Goal: Information Seeking & Learning: Learn about a topic

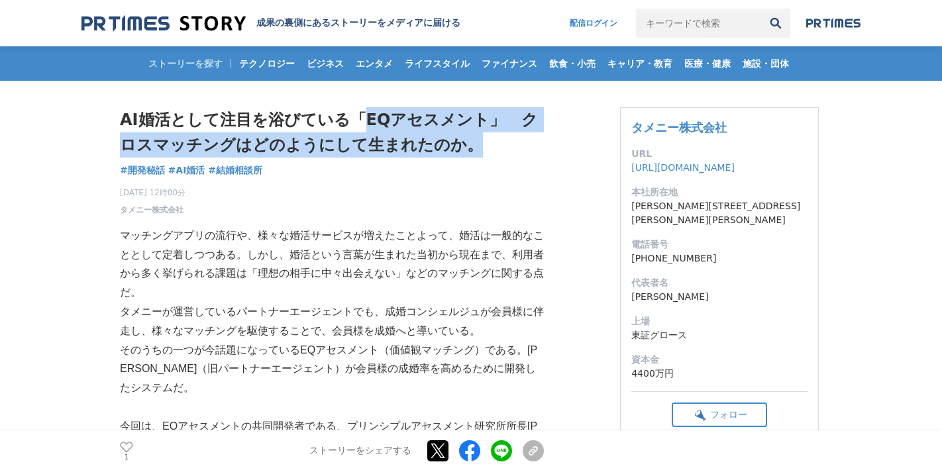
drag, startPoint x: 444, startPoint y: 150, endPoint x: 343, endPoint y: 130, distance: 103.3
click at [350, 130] on h1 "AI婚活として注目を浴びている「EQアセスメント」　クロスマッチングはどのようにして生まれたのか。" at bounding box center [332, 132] width 424 height 51
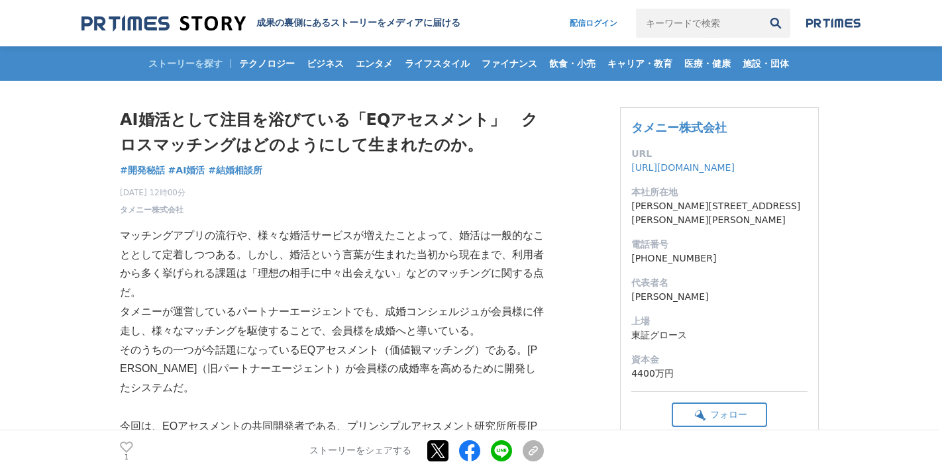
click at [326, 241] on p "マッチングアプリの流行や、様々な婚活サービスが増えたことよって、婚活は一般的なこととして定着しつつある。しかし、婚活という言葉が生まれた当初から現在まで、利用…" at bounding box center [332, 265] width 424 height 76
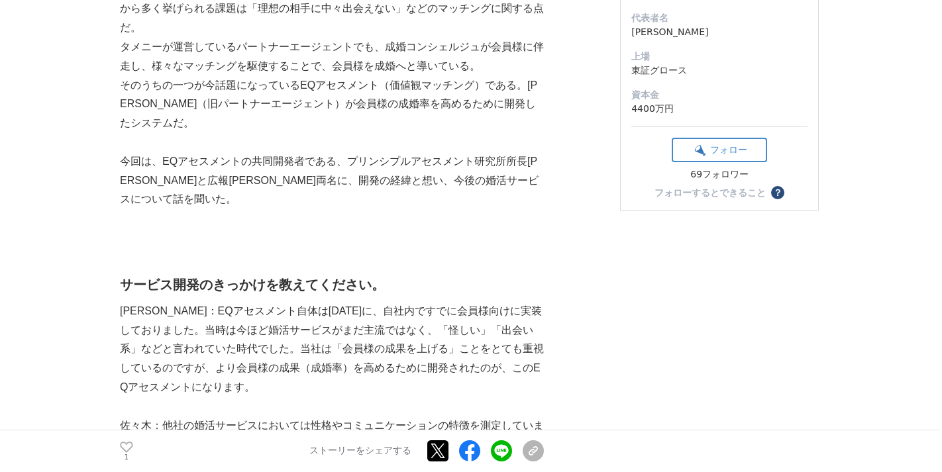
scroll to position [266, 0]
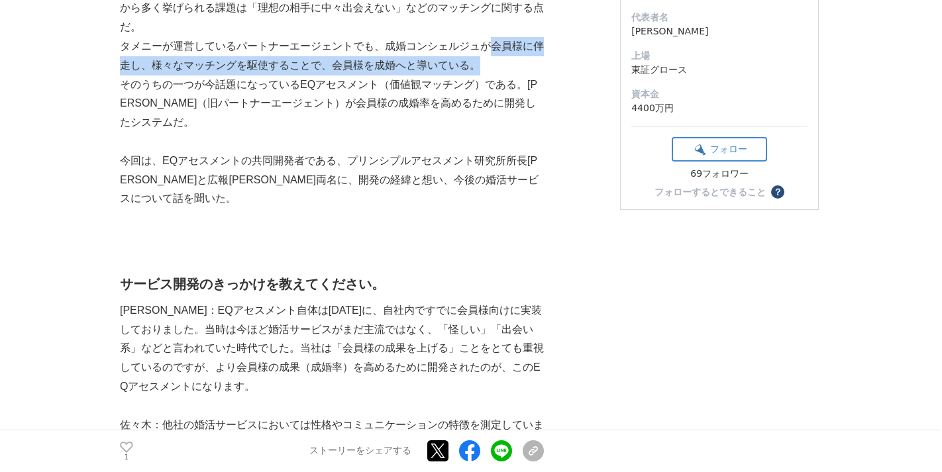
drag, startPoint x: 490, startPoint y: 49, endPoint x: 503, endPoint y: 60, distance: 17.4
click at [503, 61] on p "タメニーが運営しているパートナーエージェントでも、成婚コンシェルジュが会員様に伴走し、様々なマッチングを駆使することで、会員様を成婚へと導いている。" at bounding box center [332, 56] width 424 height 38
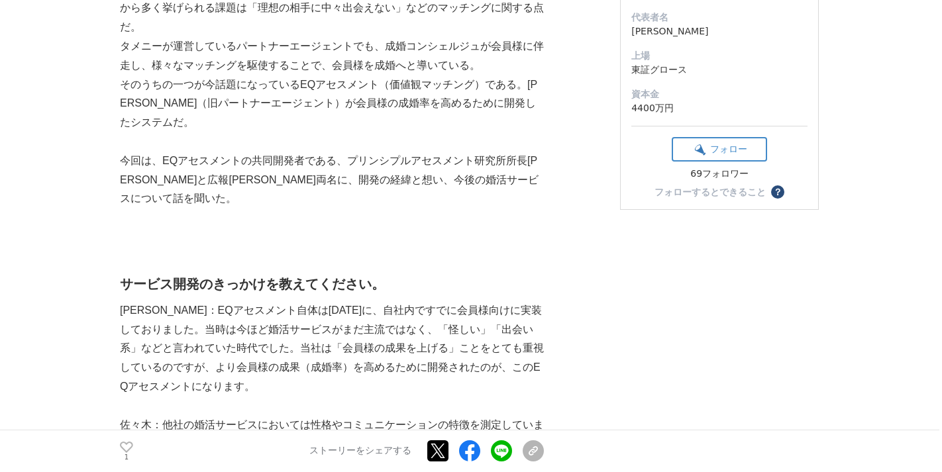
click at [503, 60] on p "タメニーが運営しているパートナーエージェントでも、成婚コンシェルジュが会員様に伴走し、様々なマッチングを駆使することで、会員様を成婚へと導いている。" at bounding box center [332, 56] width 424 height 38
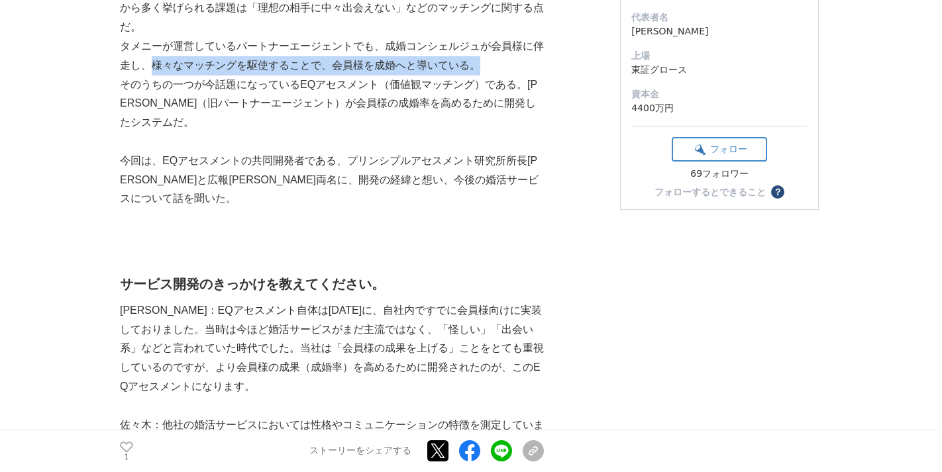
drag, startPoint x: 152, startPoint y: 68, endPoint x: 478, endPoint y: 68, distance: 325.9
click at [478, 68] on p "タメニーが運営しているパートナーエージェントでも、成婚コンシェルジュが会員様に伴走し、様々なマッチングを駆使することで、会員様を成婚へと導いている。" at bounding box center [332, 56] width 424 height 38
click at [481, 72] on p "タメニーが運営しているパートナーエージェントでも、成婚コンシェルジュが会員様に伴走し、様々なマッチングを駆使することで、会員様を成婚へと導いている。" at bounding box center [332, 56] width 424 height 38
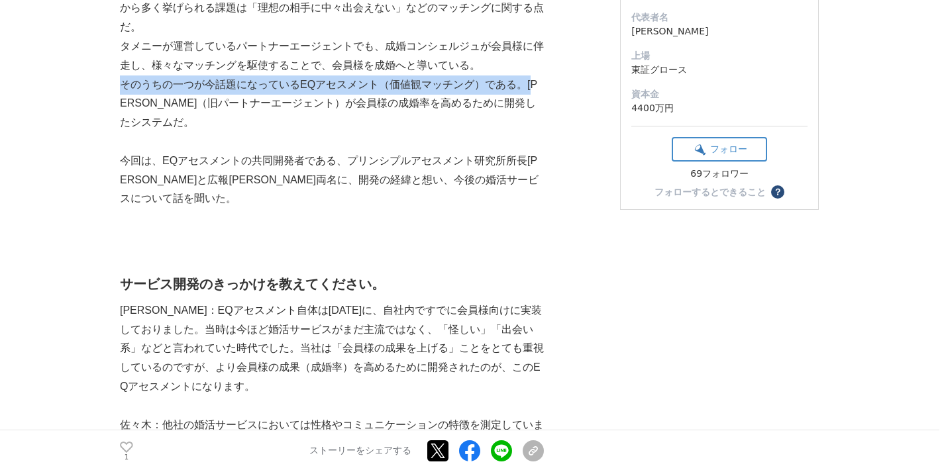
drag, startPoint x: 123, startPoint y: 85, endPoint x: 539, endPoint y: 85, distance: 416.7
click at [539, 85] on p "そのうちの一つが今話題になっているEQアセスメント（価値観マッチング）である。[PERSON_NAME]（旧パートナーエージェント）が会員様の成婚率を高めるた…" at bounding box center [332, 104] width 424 height 57
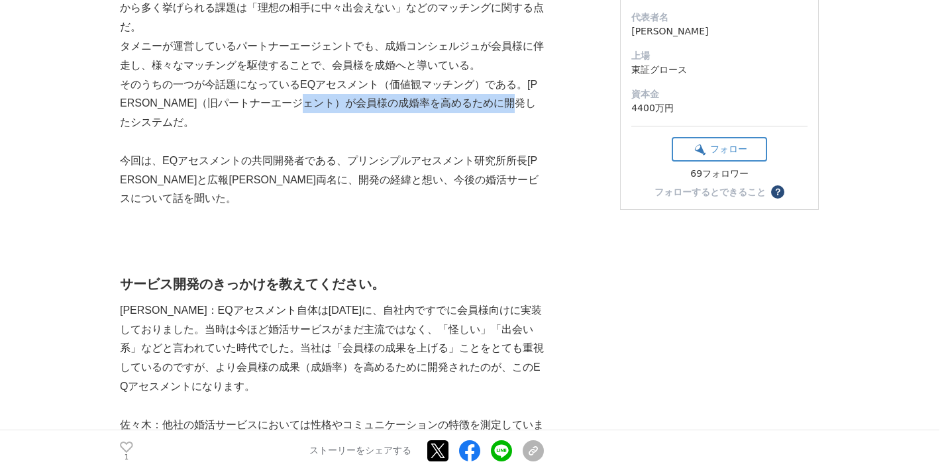
drag, startPoint x: 355, startPoint y: 102, endPoint x: 356, endPoint y: 116, distance: 13.9
click at [356, 116] on p "そのうちの一つが今話題になっているEQアセスメント（価値観マッチング）である。[PERSON_NAME]（旧パートナーエージェント）が会員様の成婚率を高めるた…" at bounding box center [332, 104] width 424 height 57
click at [347, 163] on p "今回は、EQアセスメントの共同開発者である、プリンシプルアセスメント研究所所長[PERSON_NAME]と広報[PERSON_NAME]両名に、開発の経緯と想…" at bounding box center [332, 180] width 424 height 57
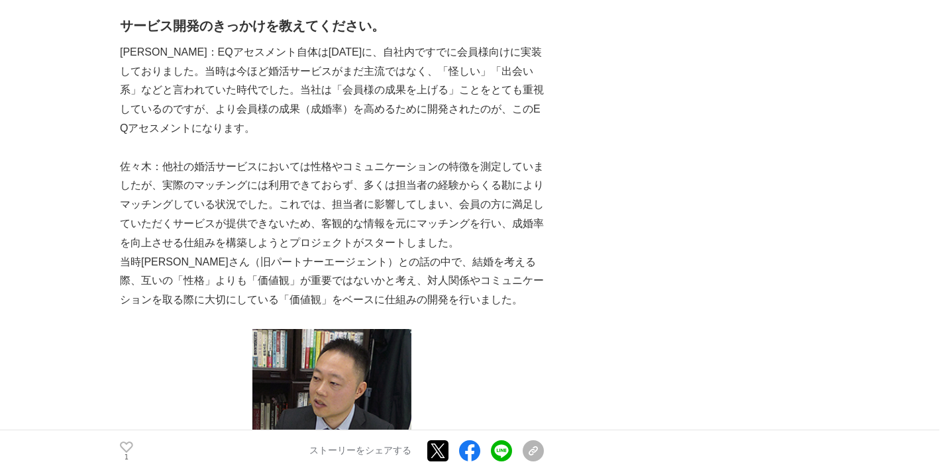
scroll to position [529, 0]
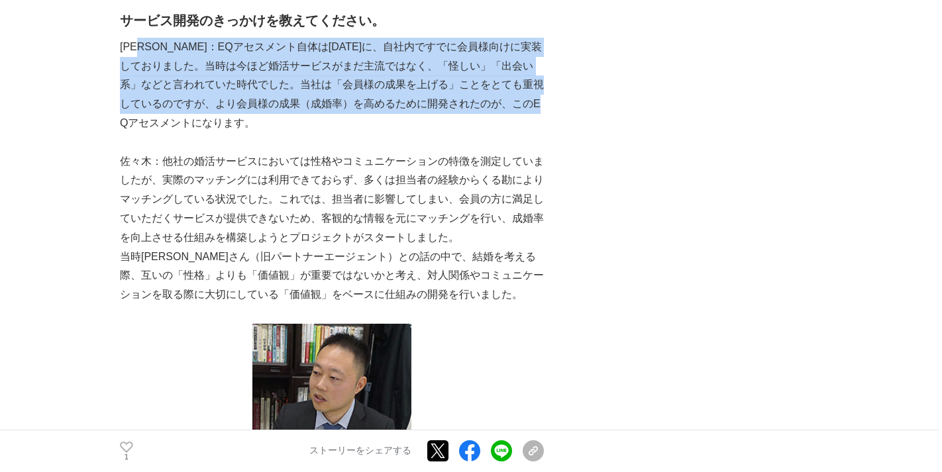
drag, startPoint x: 153, startPoint y: 47, endPoint x: 323, endPoint y: 122, distance: 185.4
click at [323, 122] on p "[PERSON_NAME]：EQアセスメント自体は[DATE]に、自社内ですでに会員様向けに実装しておりました。当時は今ほど婚活サービスがまだ主流ではなく、「…" at bounding box center [332, 85] width 424 height 95
click at [352, 49] on p "[PERSON_NAME]：EQアセスメント自体は[DATE]に、自社内ですでに会員様向けに実装しておりました。当時は今ほど婚活サービスがまだ主流ではなく、「…" at bounding box center [332, 85] width 424 height 95
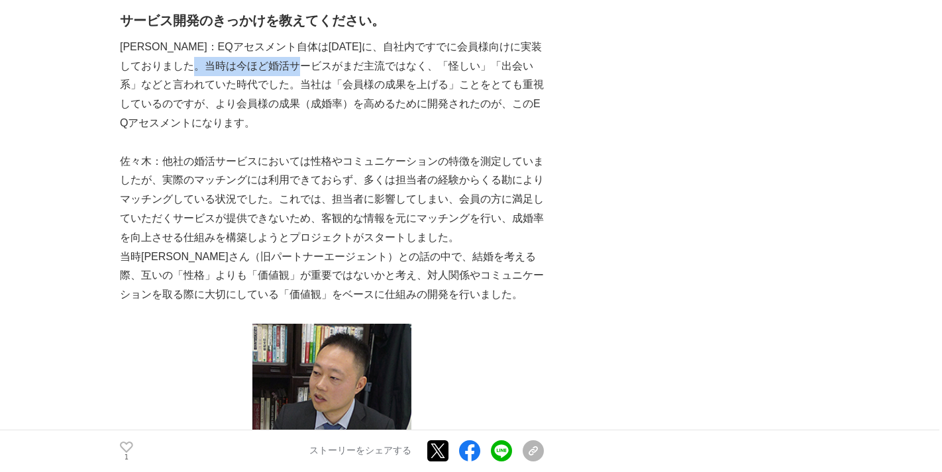
drag, startPoint x: 372, startPoint y: 65, endPoint x: 260, endPoint y: 58, distance: 111.5
click at [262, 59] on p "[PERSON_NAME]：EQアセスメント自体は[DATE]に、自社内ですでに会員様向けに実装しておりました。当時は今ほど婚活サービスがまだ主流ではなく、「…" at bounding box center [332, 85] width 424 height 95
click at [260, 58] on p "[PERSON_NAME]：EQアセスメント自体は[DATE]に、自社内ですでに会員様向けに実装しておりました。当時は今ほど婚活サービスがまだ主流ではなく、「…" at bounding box center [332, 85] width 424 height 95
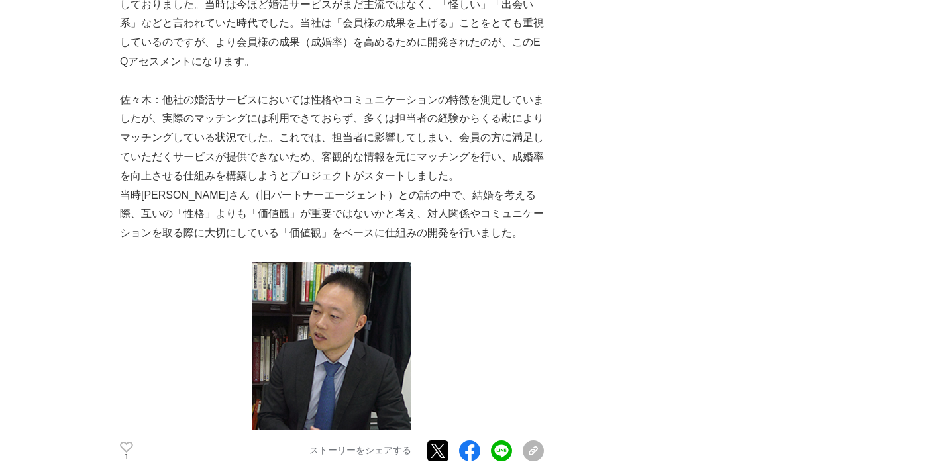
scroll to position [598, 0]
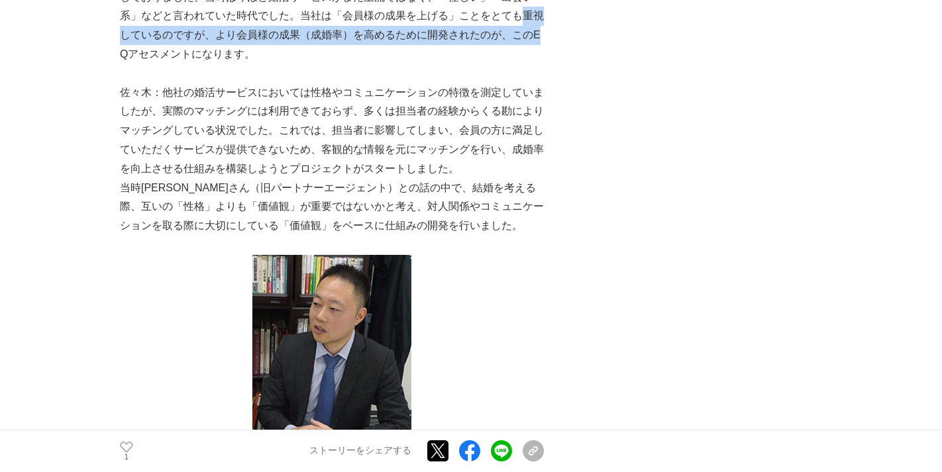
drag, startPoint x: 161, startPoint y: 36, endPoint x: 316, endPoint y: 57, distance: 156.5
click at [316, 56] on p "[PERSON_NAME]：EQアセスメント自体は[DATE]に、自社内ですでに会員様向けに実装しておりました。当時は今ほど婚活サービスがまだ主流ではなく、「…" at bounding box center [332, 16] width 424 height 95
click at [317, 58] on p "[PERSON_NAME]：EQアセスメント自体は[DATE]に、自社内ですでに会員様向けに実装しておりました。当時は今ほど婚活サービスがまだ主流ではなく、「…" at bounding box center [332, 16] width 424 height 95
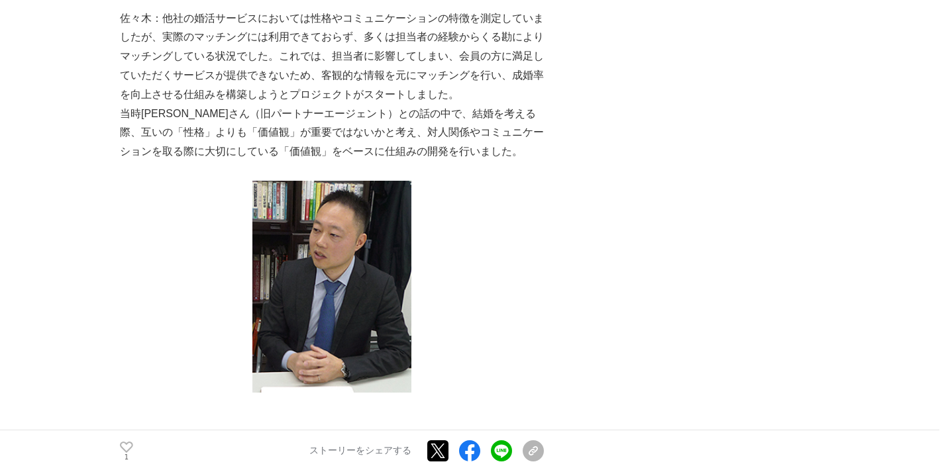
scroll to position [677, 0]
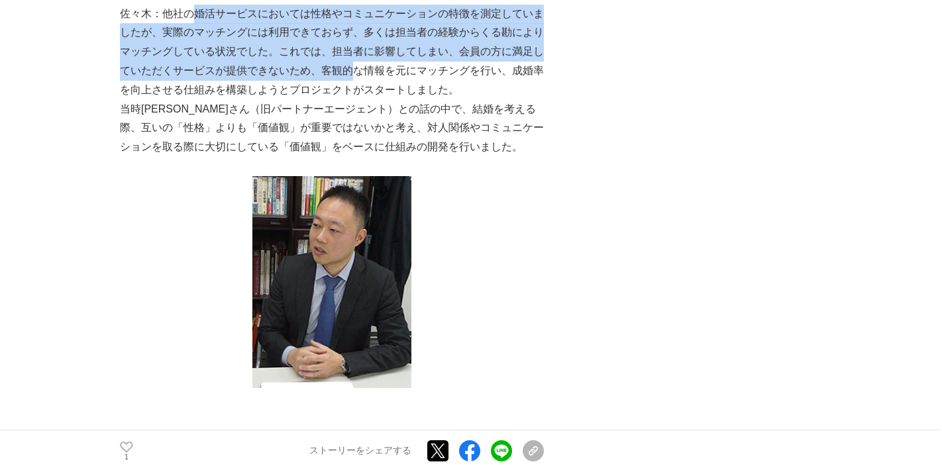
drag, startPoint x: 197, startPoint y: 14, endPoint x: 347, endPoint y: 76, distance: 161.9
click at [350, 76] on p "佐々木：他社の婚活サービスにおいては性格やコミュニケーションの特徴を測定していましたが、実際のマッチングには利用できておらず、多くは担当者の経験からくる勘によ…" at bounding box center [332, 52] width 424 height 95
click at [347, 76] on p "佐々木：他社の婚活サービスにおいては性格やコミュニケーションの特徴を測定していましたが、実際のマッチングには利用できておらず、多くは担当者の経験からくる勘によ…" at bounding box center [332, 52] width 424 height 95
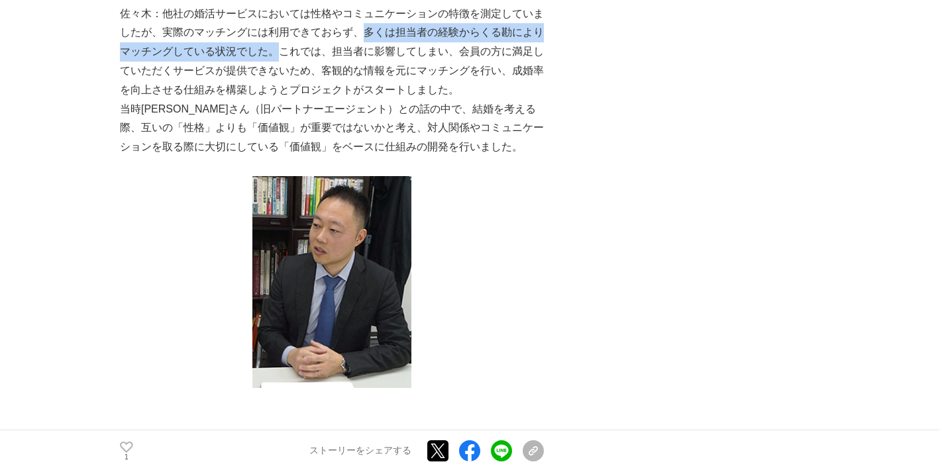
drag, startPoint x: 363, startPoint y: 33, endPoint x: 277, endPoint y: 54, distance: 88.7
click at [277, 55] on p "佐々木：他社の婚活サービスにおいては性格やコミュニケーションの特徴を測定していましたが、実際のマッチングには利用できておらず、多くは担当者の経験からくる勘によ…" at bounding box center [332, 52] width 424 height 95
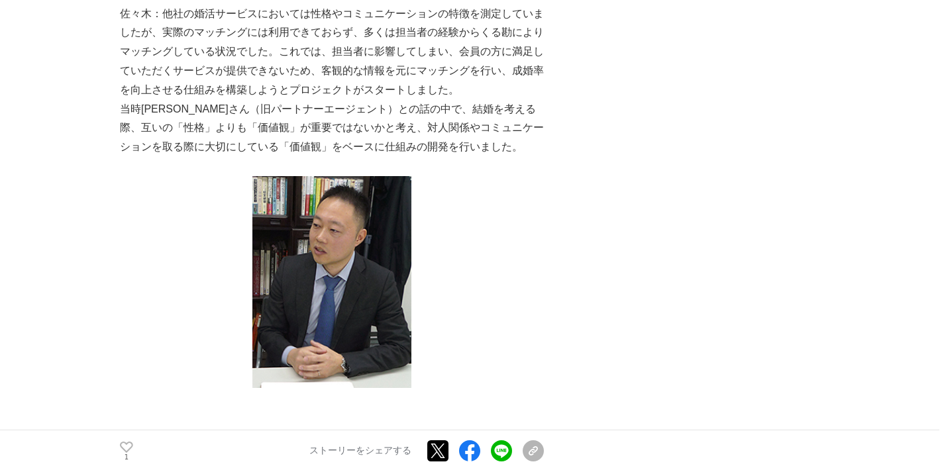
click at [476, 82] on p "佐々木：他社の婚活サービスにおいては性格やコミュニケーションの特徴を測定していましたが、実際のマッチングには利用できておらず、多くは担当者の経験からくる勘によ…" at bounding box center [332, 52] width 424 height 95
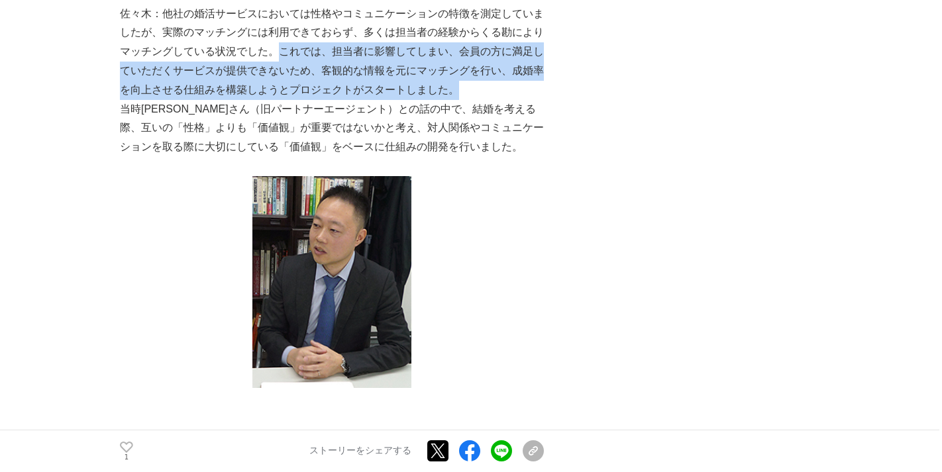
drag, startPoint x: 478, startPoint y: 85, endPoint x: 278, endPoint y: 54, distance: 202.4
click at [278, 54] on p "佐々木：他社の婚活サービスにおいては性格やコミュニケーションの特徴を測定していましたが、実際のマッチングには利用できておらず、多くは担当者の経験からくる勘によ…" at bounding box center [332, 52] width 424 height 95
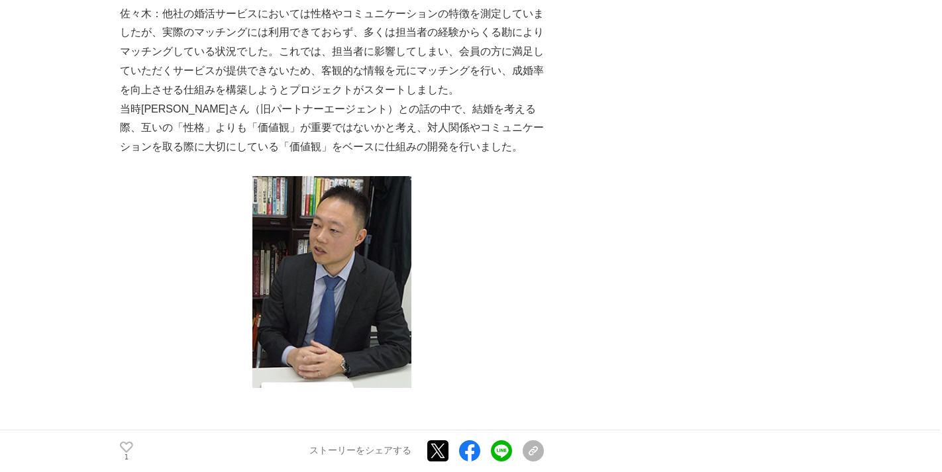
click at [365, 72] on p "佐々木：他社の婚活サービスにおいては性格やコミュニケーションの特徴を測定していましたが、実際のマッチングには利用できておらず、多くは担当者の経験からくる勘によ…" at bounding box center [332, 52] width 424 height 95
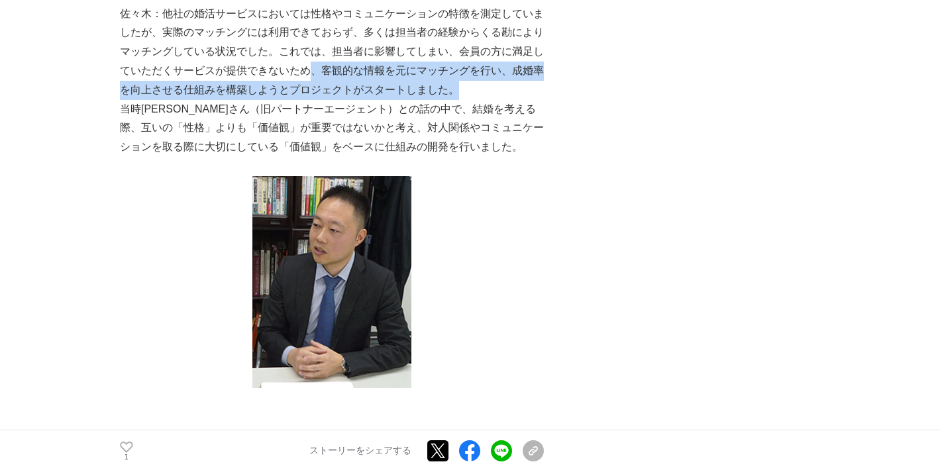
drag, startPoint x: 468, startPoint y: 87, endPoint x: 305, endPoint y: 71, distance: 163.8
click at [305, 71] on p "佐々木：他社の婚活サービスにおいては性格やコミュニケーションの特徴を測定していましたが、実際のマッチングには利用できておらず、多くは担当者の経験からくる勘によ…" at bounding box center [332, 52] width 424 height 95
click at [464, 81] on p "佐々木：他社の婚活サービスにおいては性格やコミュニケーションの特徴を測定していましたが、実際のマッチングには利用できておらず、多くは担当者の経験からくる勘によ…" at bounding box center [332, 52] width 424 height 95
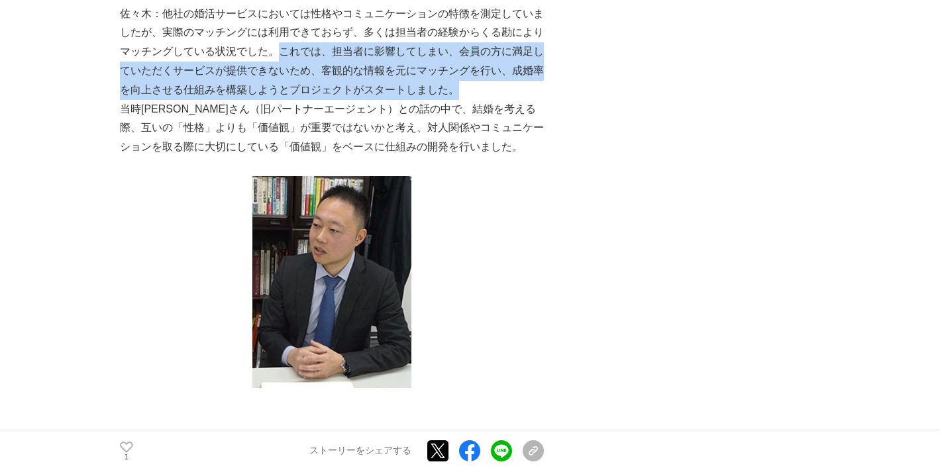
drag, startPoint x: 464, startPoint y: 93, endPoint x: 274, endPoint y: 59, distance: 192.4
click at [274, 59] on p "佐々木：他社の婚活サービスにおいては性格やコミュニケーションの特徴を測定していましたが、実際のマッチングには利用できておらず、多くは担当者の経験からくる勘によ…" at bounding box center [332, 52] width 424 height 95
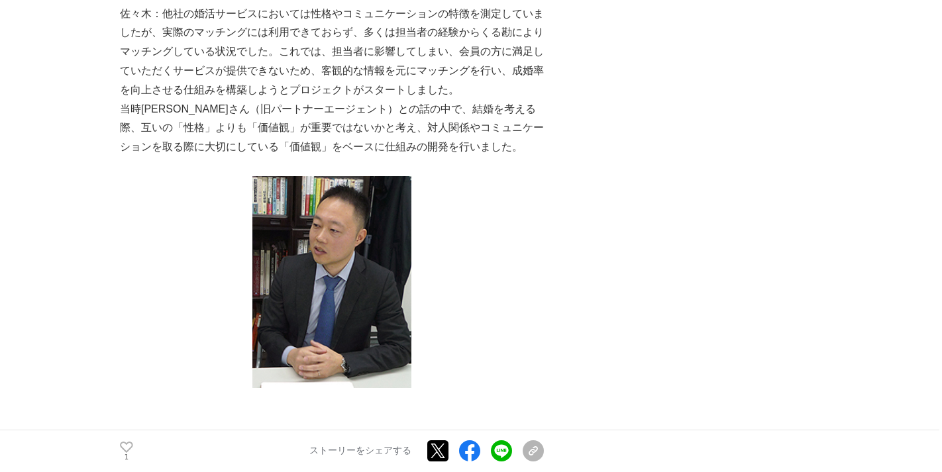
click at [121, 111] on p "当時[PERSON_NAME]さん（旧パートナーエージェント）との話の中で、結婚を考える際、互いの「性格」よりも「価値観」が重要ではないかと考え、対人関係やコ…" at bounding box center [332, 128] width 424 height 57
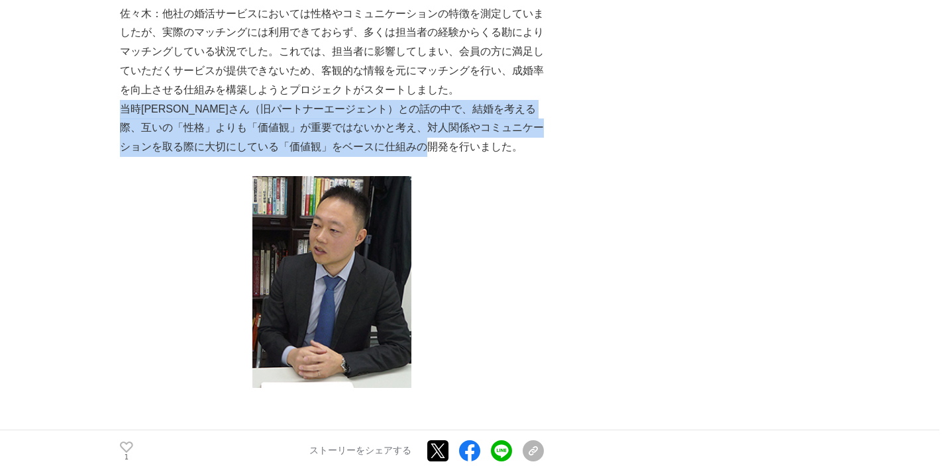
drag, startPoint x: 121, startPoint y: 111, endPoint x: 490, endPoint y: 149, distance: 370.3
click at [490, 149] on p "当時[PERSON_NAME]さん（旧パートナーエージェント）との話の中で、結婚を考える際、互いの「性格」よりも「価値観」が重要ではないかと考え、対人関係やコ…" at bounding box center [332, 128] width 424 height 57
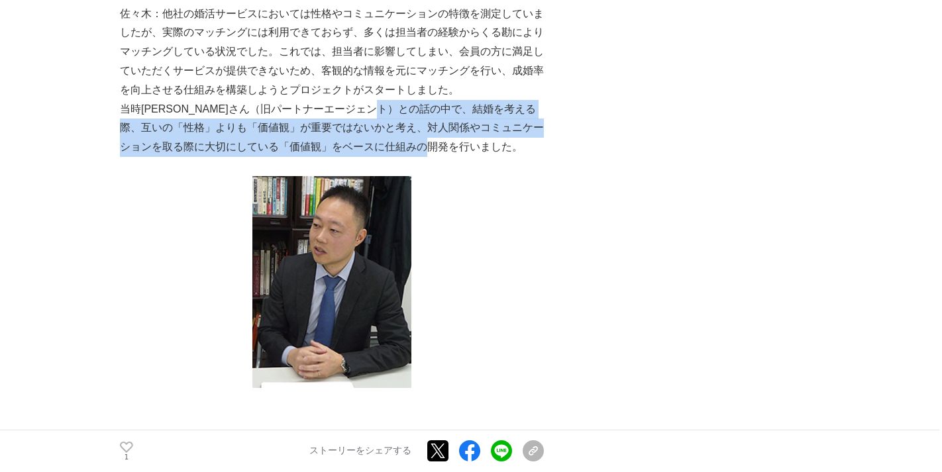
drag, startPoint x: 425, startPoint y: 107, endPoint x: 497, endPoint y: 148, distance: 83.3
click at [497, 148] on p "当時[PERSON_NAME]さん（旧パートナーエージェント）との話の中で、結婚を考える際、互いの「性格」よりも「価値観」が重要ではないかと考え、対人関係やコ…" at bounding box center [332, 128] width 424 height 57
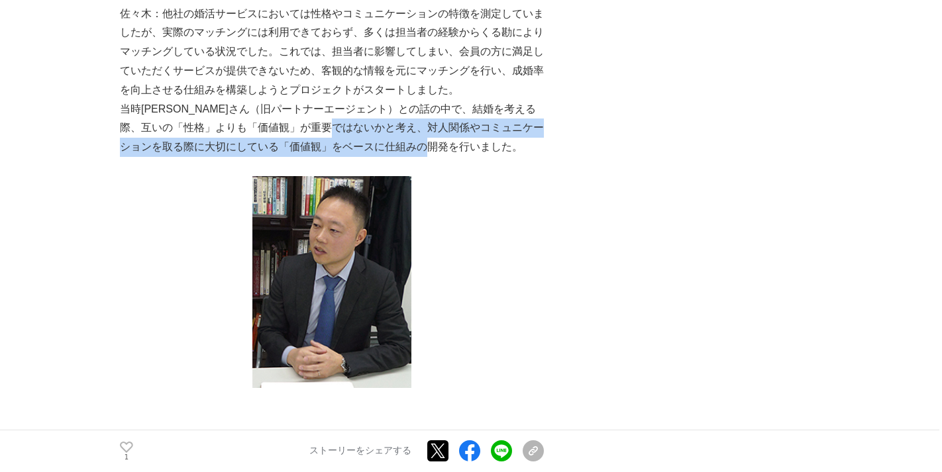
drag, startPoint x: 378, startPoint y: 130, endPoint x: 481, endPoint y: 148, distance: 105.0
click at [481, 148] on p "当時[PERSON_NAME]さん（旧パートナーエージェント）との話の中で、結婚を考える際、互いの「性格」よりも「価値観」が重要ではないかと考え、対人関係やコ…" at bounding box center [332, 128] width 424 height 57
click at [482, 150] on p "当時[PERSON_NAME]さん（旧パートナーエージェント）との話の中で、結婚を考える際、互いの「性格」よりも「価値観」が重要ではないかと考え、対人関係やコ…" at bounding box center [332, 128] width 424 height 57
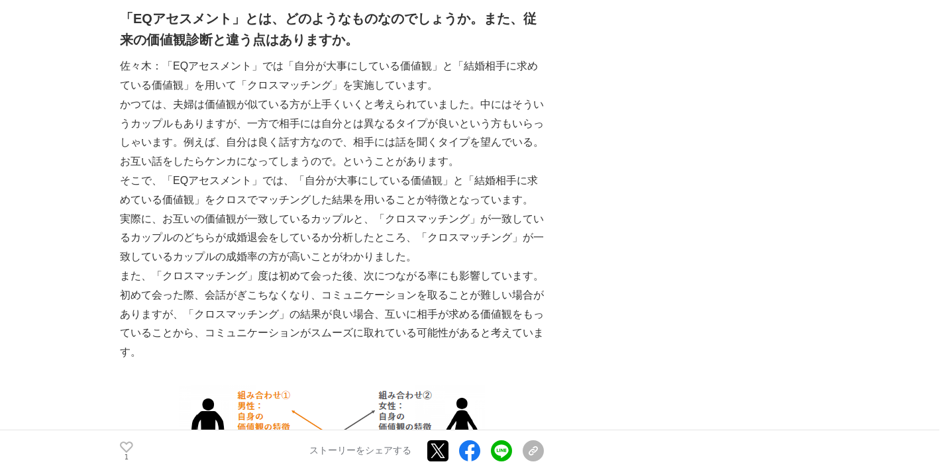
scroll to position [1122, 0]
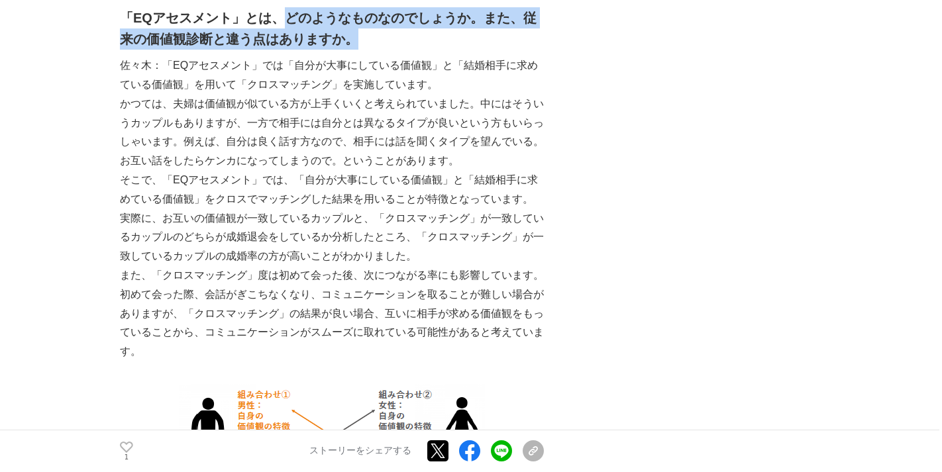
drag, startPoint x: 288, startPoint y: 21, endPoint x: 429, endPoint y: 38, distance: 141.5
click at [429, 38] on h2 "「EQアセスメント」とは、どのようなものなのでしょうか。また、従来の価値観診断と違う点はありますか。" at bounding box center [332, 28] width 424 height 42
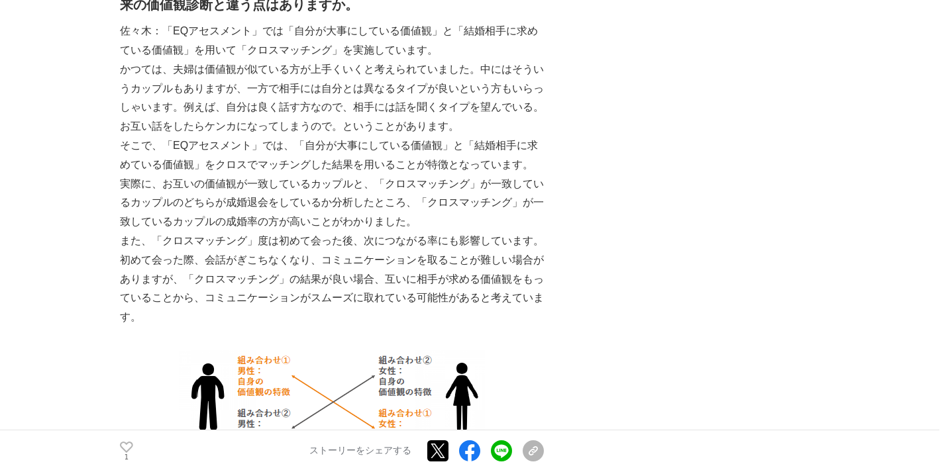
scroll to position [1160, 0]
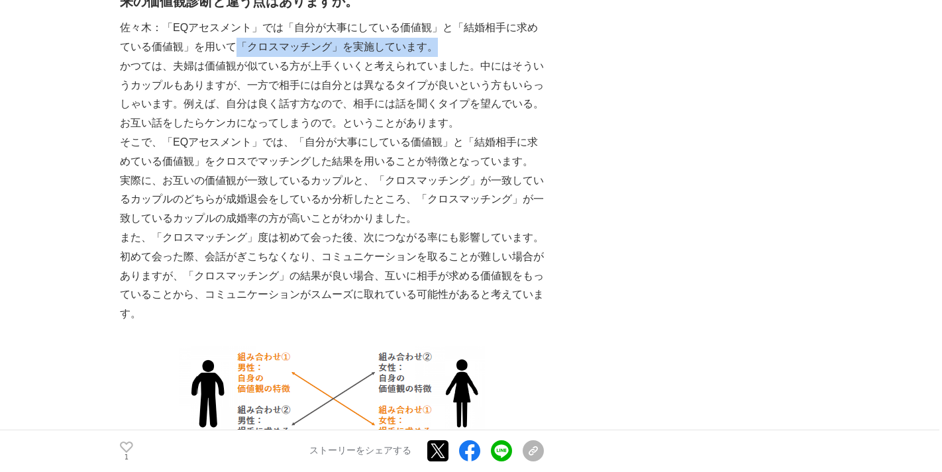
drag, startPoint x: 225, startPoint y: 44, endPoint x: 435, endPoint y: 42, distance: 210.7
click at [437, 42] on p "佐々木：「EQアセスメント」では「自分が大事にしている価値観」と「結婚相手に求めている価値観」を用いて「クロスマッチング」を実施しています。" at bounding box center [332, 38] width 424 height 38
click at [435, 42] on p "佐々木：「EQアセスメント」では「自分が大事にしている価値観」と「結婚相手に求めている価値観」を用いて「クロスマッチング」を実施しています。" at bounding box center [332, 38] width 424 height 38
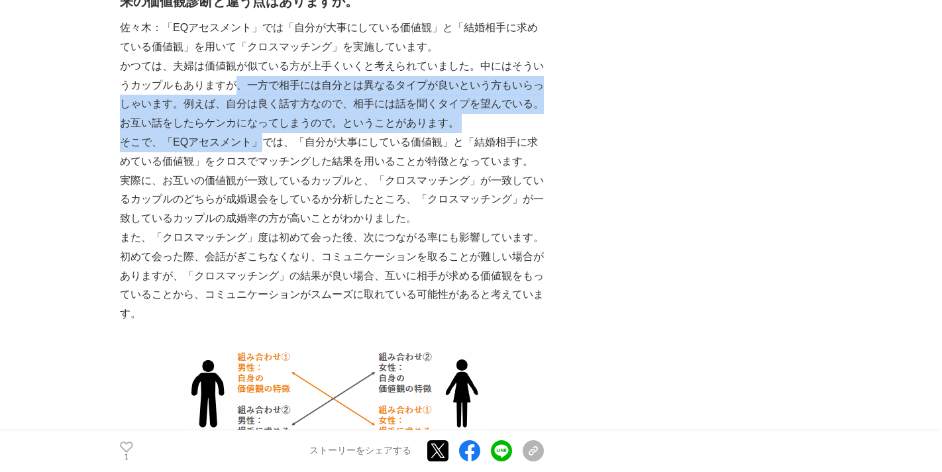
drag, startPoint x: 238, startPoint y: 86, endPoint x: 252, endPoint y: 146, distance: 61.4
click at [252, 146] on p "そこで、「EQアセスメント」では、「自分が大事にしている価値観」と「結婚相手に求めている価値観」をクロスでマッチングした結果を用いることが特徴となっています。" at bounding box center [332, 152] width 424 height 38
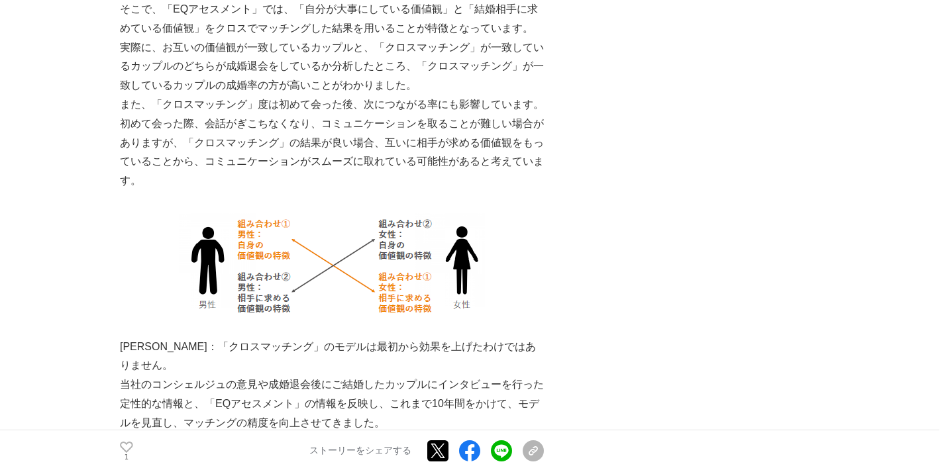
scroll to position [1296, 0]
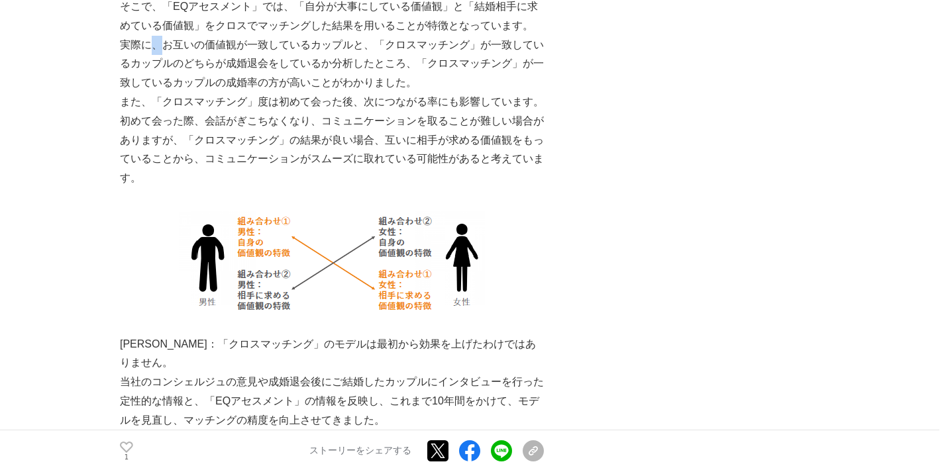
drag, startPoint x: 163, startPoint y: 42, endPoint x: 154, endPoint y: 43, distance: 8.6
click at [154, 43] on p "実際に、お互いの価値観が一致しているカップルと、「クロスマッチング」が一致しているカップルのどちらが成婚退会をしているか分析したところ、「クロスマッチング」が…" at bounding box center [332, 64] width 424 height 57
click at [362, 44] on p "実際に、お互いの価値観が一致しているカップルと、「クロスマッチング」が一致しているカップルのどちらが成婚退会をしているか分析したところ、「クロスマッチング」が…" at bounding box center [332, 64] width 424 height 57
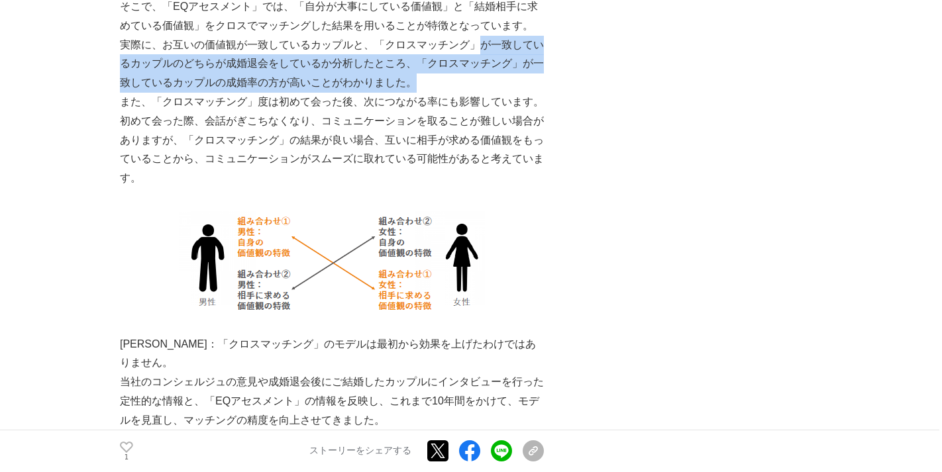
drag, startPoint x: 472, startPoint y: 47, endPoint x: 513, endPoint y: 78, distance: 51.5
click at [513, 78] on p "実際に、お互いの価値観が一致しているカップルと、「クロスマッチング」が一致しているカップルのどちらが成婚退会をしているか分析したところ、「クロスマッチング」が…" at bounding box center [332, 64] width 424 height 57
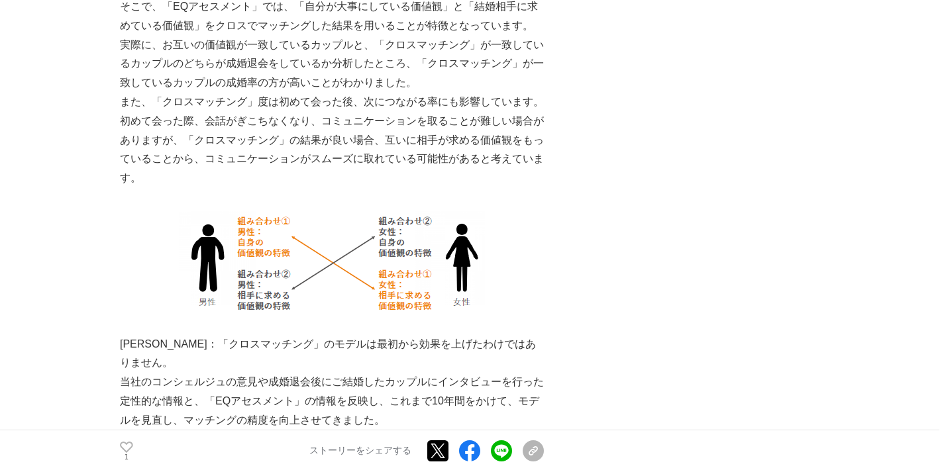
click at [505, 170] on p "また、「クロスマッチング」度は初めて会った後、次につながる率にも影響しています。初めて会った際、会話がぎこちなくなり、コミュニケーションを取ることが難しい場合…" at bounding box center [332, 140] width 424 height 95
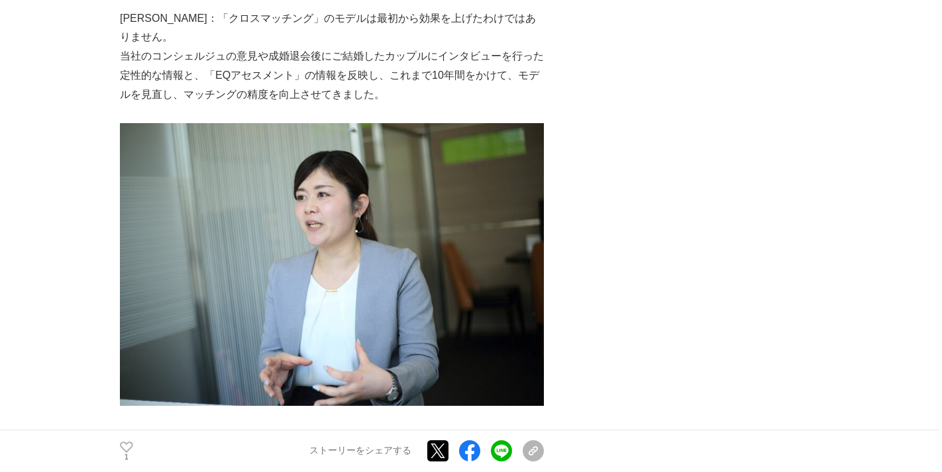
scroll to position [1622, 0]
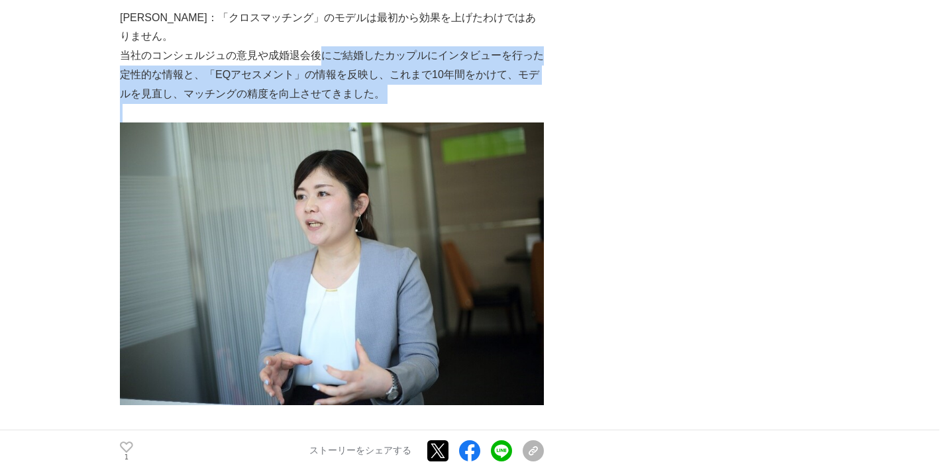
drag, startPoint x: 393, startPoint y: 83, endPoint x: 324, endPoint y: 35, distance: 84.2
click at [324, 35] on div "マッチングアプリの流行や、様々な婚活サービスが増えたことよって、婚活は一般的なこととして定着しつつある。しかし、婚活という言葉が生まれた当初から現在まで、利用…" at bounding box center [332, 247] width 424 height 3313
click at [324, 46] on p "当社のコンシェルジュの意見や成婚退会後にご結婚したカップルにインタビューを行った定性的な情報と、「EQアセスメント」の情報を反映し、これまで10年間をかけて、…" at bounding box center [332, 74] width 424 height 57
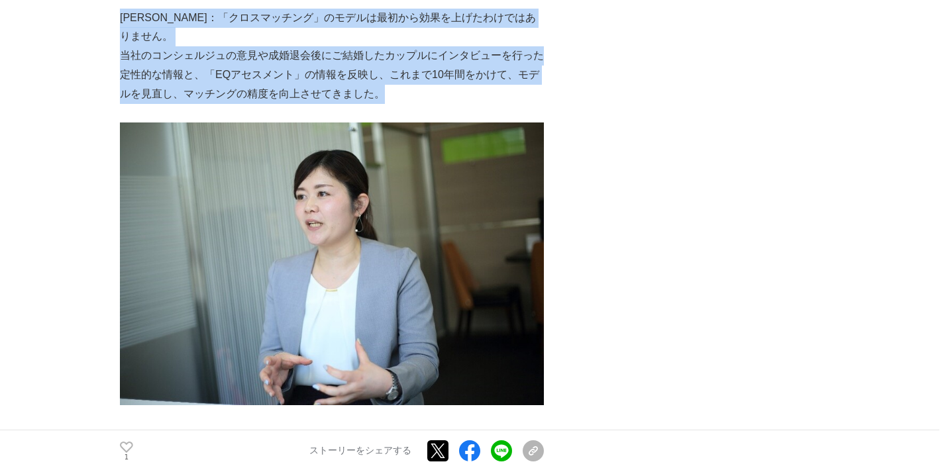
drag, startPoint x: 121, startPoint y: 19, endPoint x: 427, endPoint y: 81, distance: 311.7
click at [427, 81] on div "マッチングアプリの流行や、様々な婚活サービスが増えたことよって、婚活は一般的なこととして定着しつつある。しかし、婚活という言葉が生まれた当初から現在まで、利用…" at bounding box center [332, 247] width 424 height 3313
click at [427, 81] on p "当社のコンシェルジュの意見や成婚退会後にご結婚したカップルにインタビューを行った定性的な情報と、「EQアセスメント」の情報を反映し、これまで10年間をかけて、…" at bounding box center [332, 74] width 424 height 57
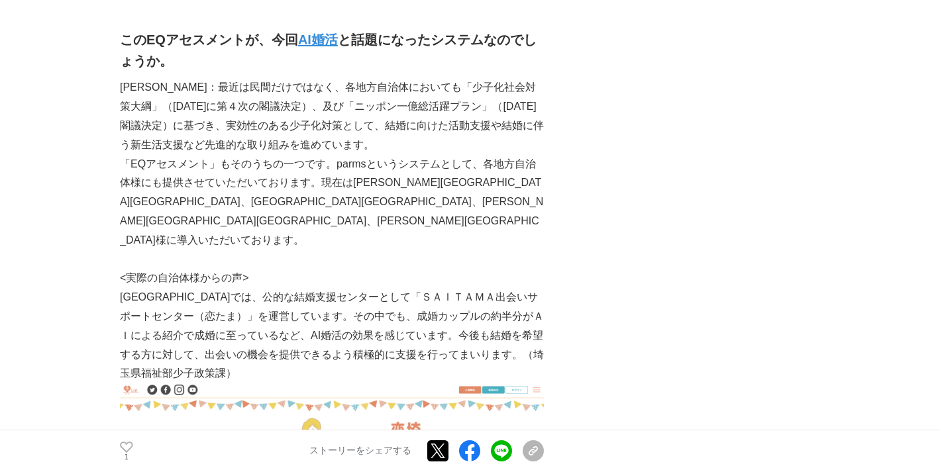
scroll to position [2062, 0]
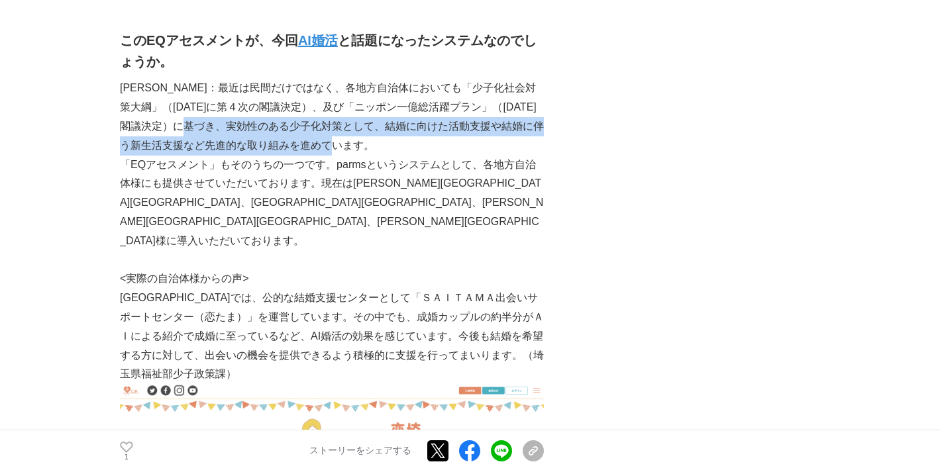
drag, startPoint x: 227, startPoint y: 109, endPoint x: 386, endPoint y: 125, distance: 160.5
click at [386, 125] on p "[PERSON_NAME]：最近は民間だけではなく、各地方自治体においても「少子化社会対策大綱」（[DATE]に第４次の閣議決定）、及び「ニッポン一億総活躍プ…" at bounding box center [332, 117] width 424 height 76
click at [384, 125] on p "[PERSON_NAME]：最近は民間だけではなく、各地方自治体においても「少子化社会対策大綱」（[DATE]に第４次の閣議決定）、及び「ニッポン一億総活躍プ…" at bounding box center [332, 117] width 424 height 76
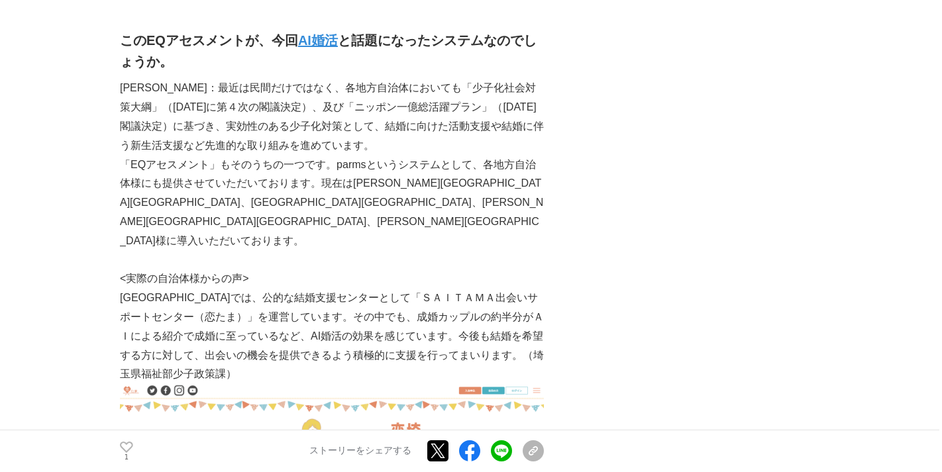
scroll to position [2102, 0]
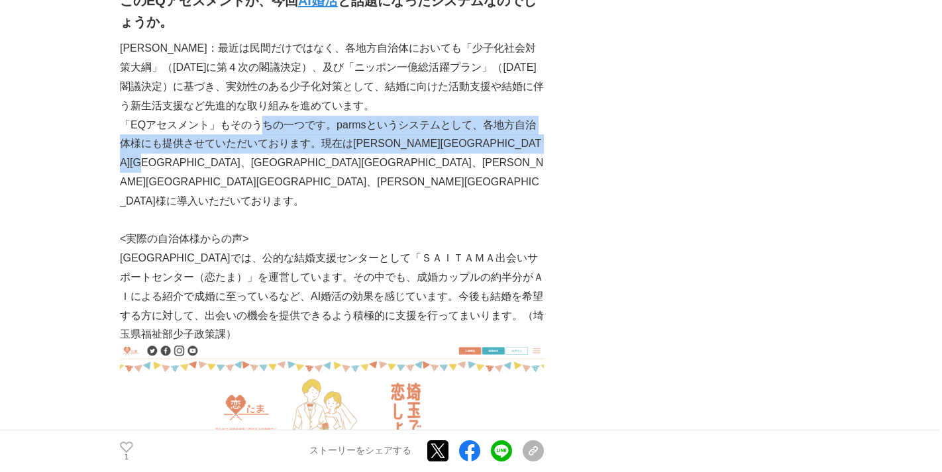
drag, startPoint x: 299, startPoint y: 151, endPoint x: 256, endPoint y: 111, distance: 59.0
click at [256, 116] on p "「EQアセスメント」もそのうちの一つです。parmsというシステムとして、各地方自治体様にも提供させていただいております。現在は[PERSON_NAME][G…" at bounding box center [332, 163] width 424 height 95
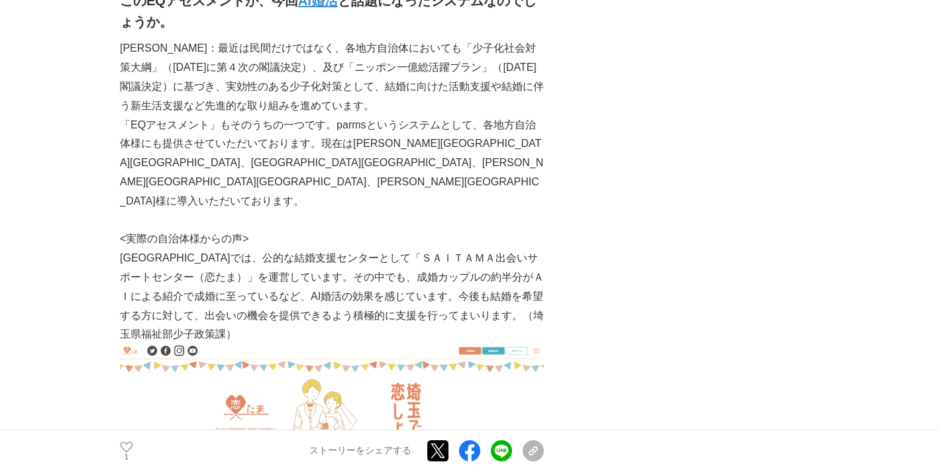
click at [256, 116] on p "「EQアセスメント」もそのうちの一つです。parmsというシステムとして、各地方自治体様にも提供させていただいております。現在は[PERSON_NAME][G…" at bounding box center [332, 163] width 424 height 95
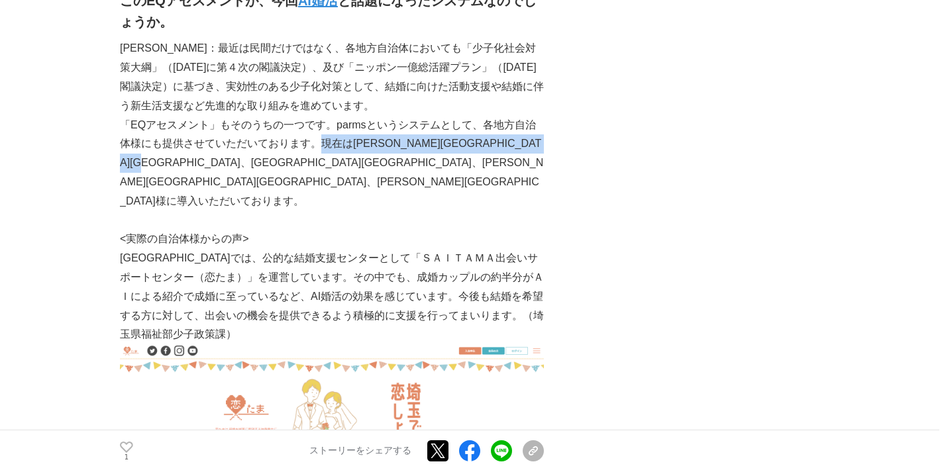
drag, startPoint x: 311, startPoint y: 127, endPoint x: 313, endPoint y: 146, distance: 19.9
click at [313, 146] on p "「EQアセスメント」もそのうちの一つです。parmsというシステムとして、各地方自治体様にも提供させていただいております。現在は[PERSON_NAME][G…" at bounding box center [332, 163] width 424 height 95
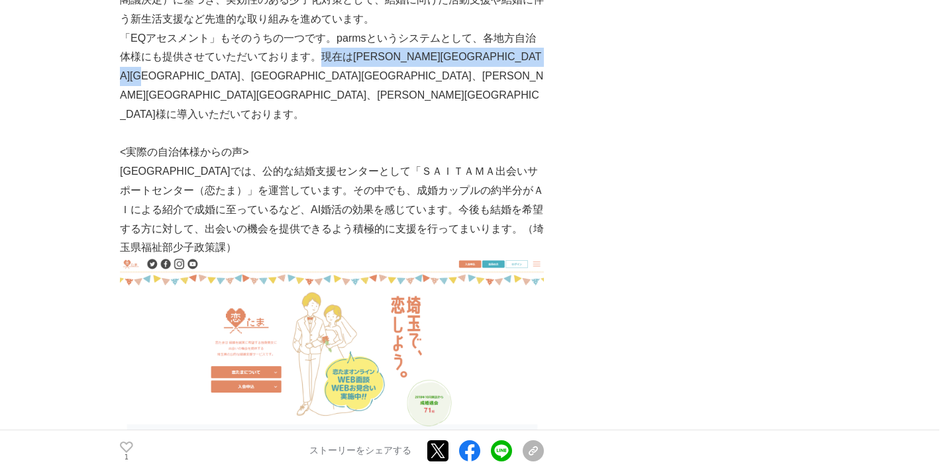
scroll to position [2194, 0]
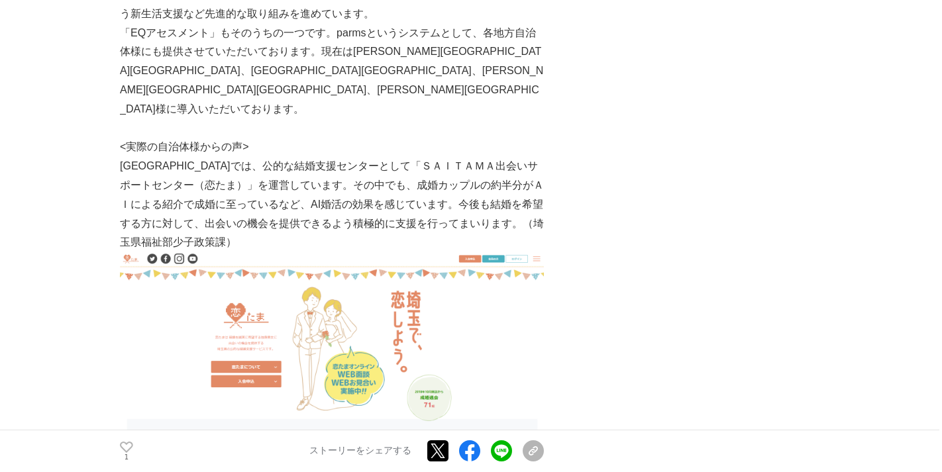
click at [313, 157] on p "[GEOGRAPHIC_DATA]では、公的な結婚支援センターとして「ＳＡＩＴＡＭＡ出会いサポートセンター（恋たま）」を運営しています。その中でも、成婚カップ…" at bounding box center [332, 204] width 424 height 95
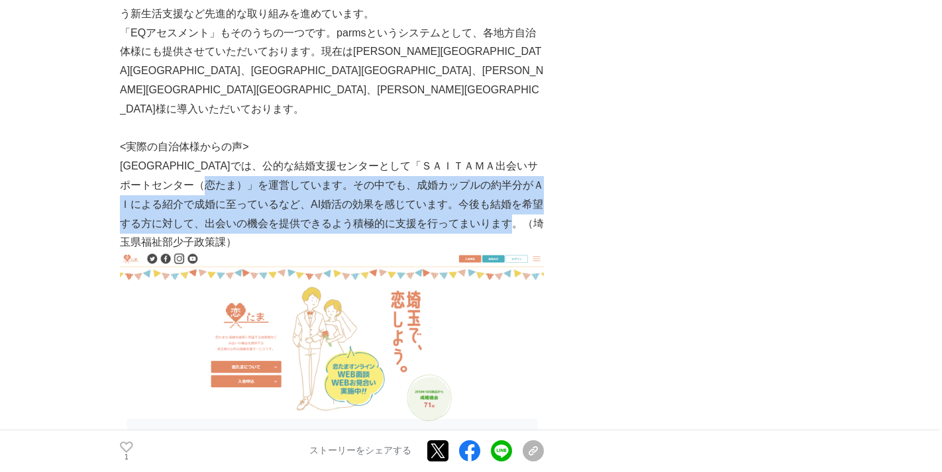
drag, startPoint x: 272, startPoint y: 125, endPoint x: 331, endPoint y: 187, distance: 85.8
click at [331, 187] on p "[GEOGRAPHIC_DATA]では、公的な結婚支援センターとして「ＳＡＩＴＡＭＡ出会いサポートセンター（恋たま）」を運営しています。その中でも、成婚カップ…" at bounding box center [332, 204] width 424 height 95
click at [236, 157] on p "[GEOGRAPHIC_DATA]では、公的な結婚支援センターとして「ＳＡＩＴＡＭＡ出会いサポートセンター（恋たま）」を運営しています。その中でも、成婚カップ…" at bounding box center [332, 204] width 424 height 95
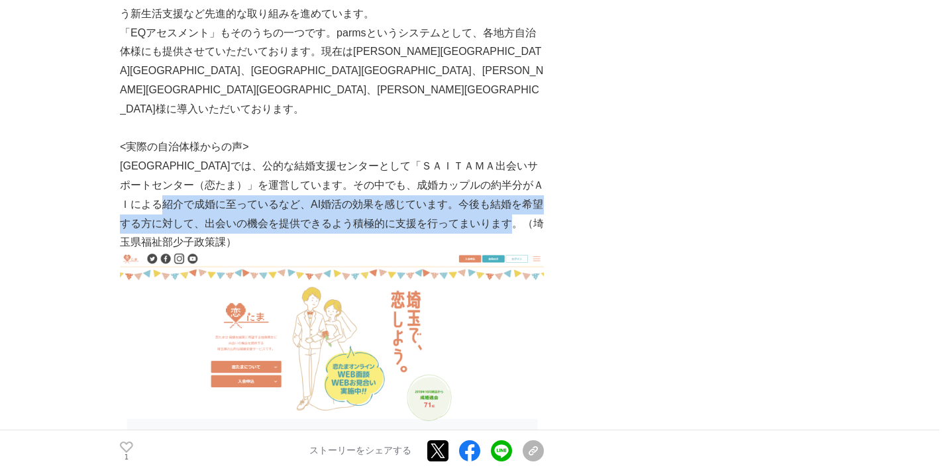
drag, startPoint x: 236, startPoint y: 147, endPoint x: 409, endPoint y: 182, distance: 175.6
click at [410, 182] on p "[GEOGRAPHIC_DATA]では、公的な結婚支援センターとして「ＳＡＩＴＡＭＡ出会いサポートセンター（恋たま）」を運営しています。その中でも、成婚カップ…" at bounding box center [332, 204] width 424 height 95
click at [385, 157] on p "[GEOGRAPHIC_DATA]では、公的な結婚支援センターとして「ＳＡＩＴＡＭＡ出会いサポートセンター（恋たま）」を運営しています。その中でも、成婚カップ…" at bounding box center [332, 204] width 424 height 95
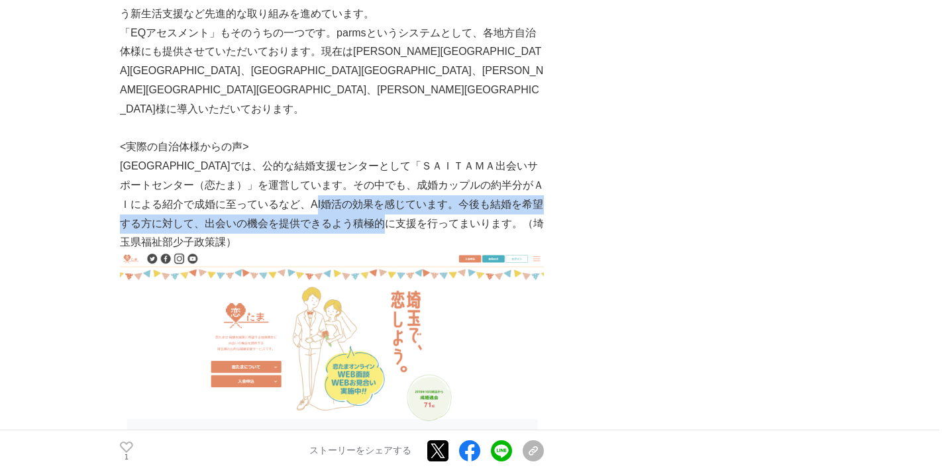
drag, startPoint x: 382, startPoint y: 148, endPoint x: 465, endPoint y: 175, distance: 87.8
click at [465, 175] on p "[GEOGRAPHIC_DATA]では、公的な結婚支援センターとして「ＳＡＩＴＡＭＡ出会いサポートセンター（恋たま）」を運営しています。その中でも、成婚カップ…" at bounding box center [332, 204] width 424 height 95
click at [329, 161] on p "[GEOGRAPHIC_DATA]では、公的な結婚支援センターとして「ＳＡＩＴＡＭＡ出会いサポートセンター（恋たま）」を運営しています。その中でも、成婚カップ…" at bounding box center [332, 204] width 424 height 95
drag, startPoint x: 384, startPoint y: 150, endPoint x: 431, endPoint y: 174, distance: 53.6
click at [431, 174] on p "[GEOGRAPHIC_DATA]では、公的な結婚支援センターとして「ＳＡＩＴＡＭＡ出会いサポートセンター（恋たま）」を運営しています。その中でも、成婚カップ…" at bounding box center [332, 204] width 424 height 95
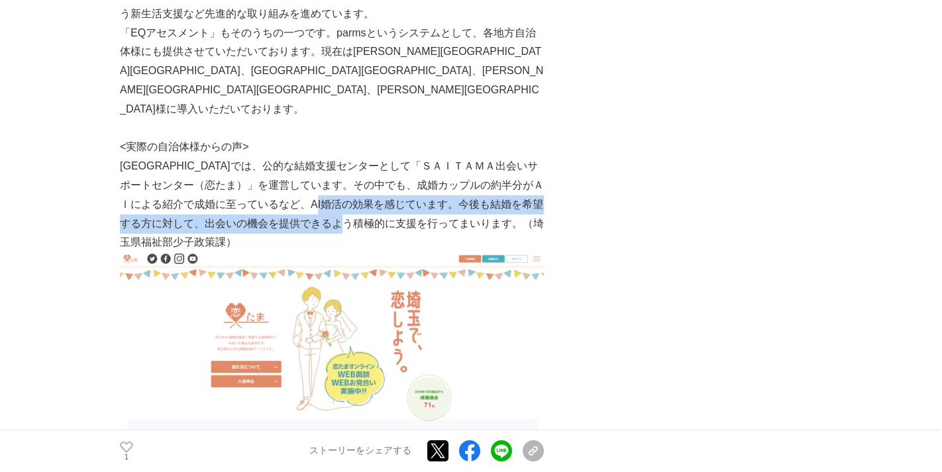
click at [431, 174] on p "[GEOGRAPHIC_DATA]では、公的な結婚支援センターとして「ＳＡＩＴＡＭＡ出会いサポートセンター（恋たま）」を運営しています。その中でも、成婚カップ…" at bounding box center [332, 204] width 424 height 95
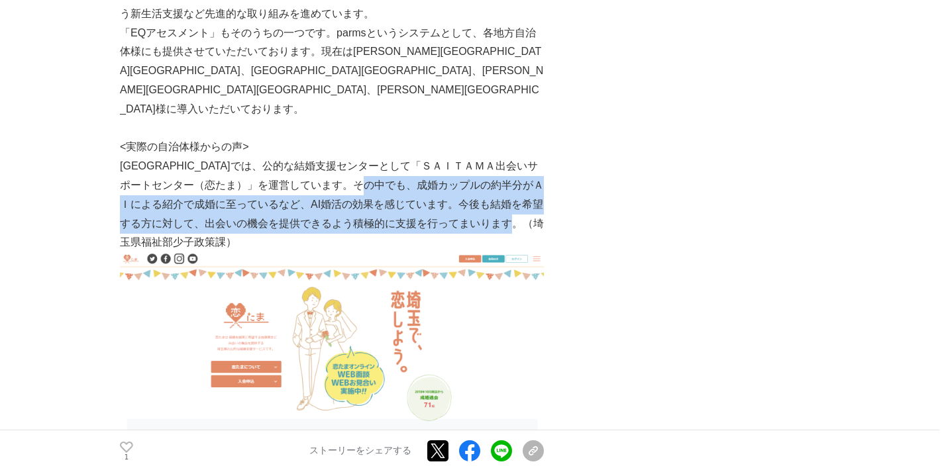
drag, startPoint x: 432, startPoint y: 182, endPoint x: 431, endPoint y: 121, distance: 61.6
click at [431, 157] on p "[GEOGRAPHIC_DATA]では、公的な結婚支援センターとして「ＳＡＩＴＡＭＡ出会いサポートセンター（恋たま）」を運営しています。その中でも、成婚カップ…" at bounding box center [332, 204] width 424 height 95
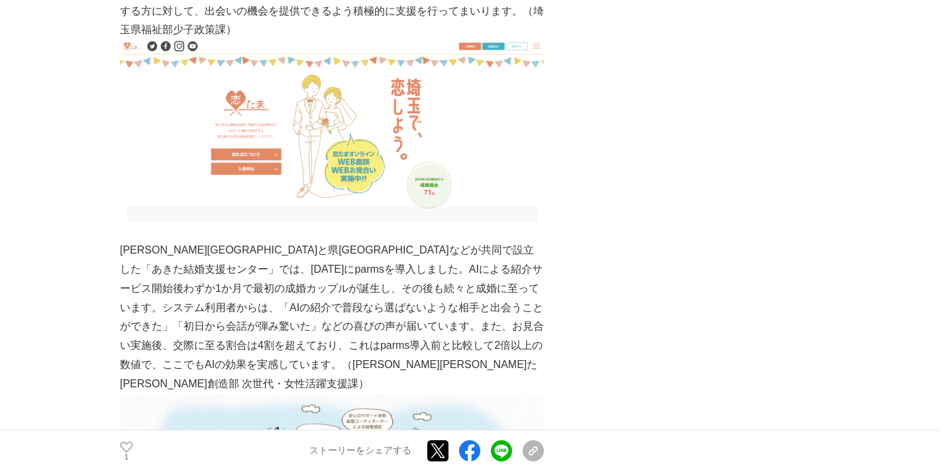
scroll to position [2409, 0]
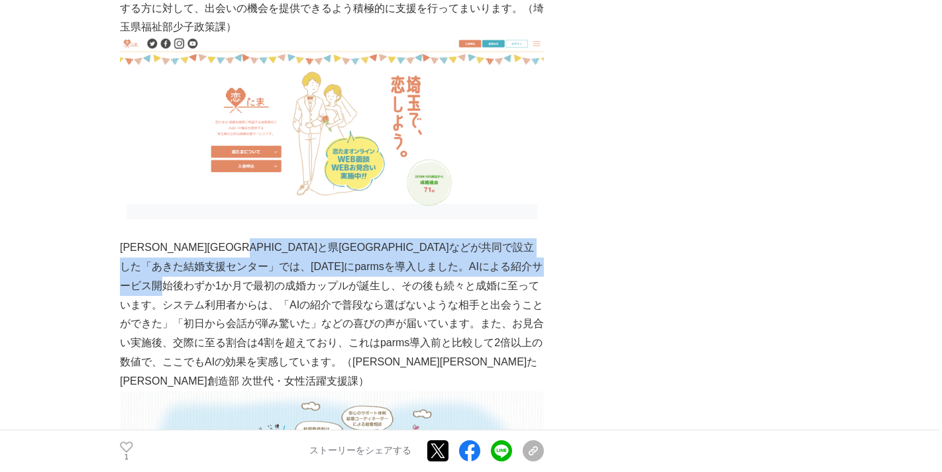
drag, startPoint x: 319, startPoint y: 188, endPoint x: 371, endPoint y: 229, distance: 66.0
click at [372, 238] on p "[PERSON_NAME][GEOGRAPHIC_DATA]と県[GEOGRAPHIC_DATA]などが共同で設立した「あきた結婚支援センター」では、[DAT…" at bounding box center [332, 314] width 424 height 152
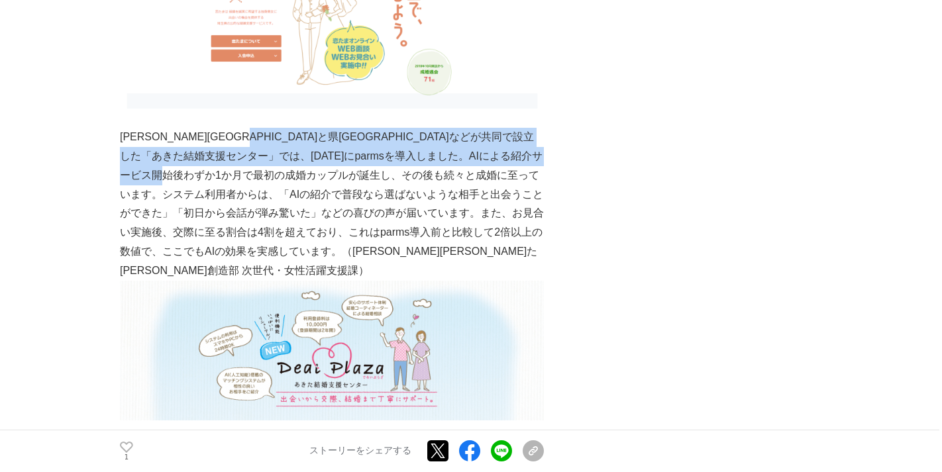
scroll to position [2533, 0]
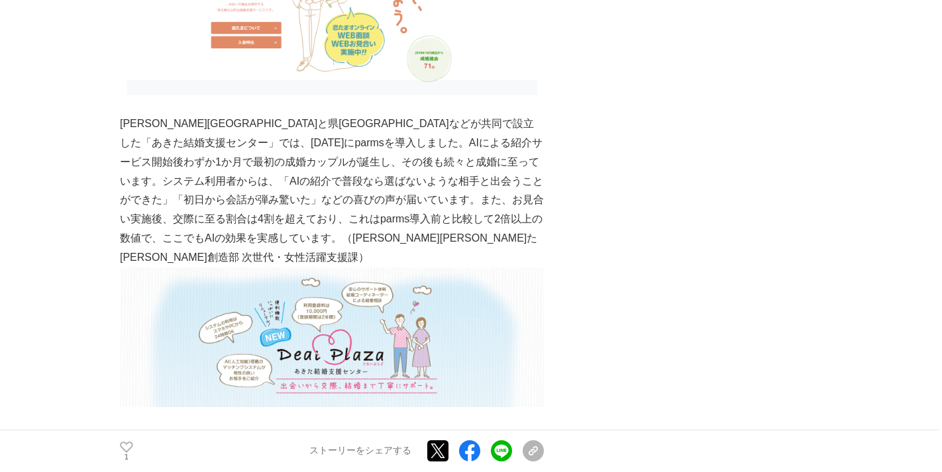
click at [438, 115] on p "[PERSON_NAME][GEOGRAPHIC_DATA]と県[GEOGRAPHIC_DATA]などが共同で設立した「あきた結婚支援センター」では、[DAT…" at bounding box center [332, 191] width 424 height 152
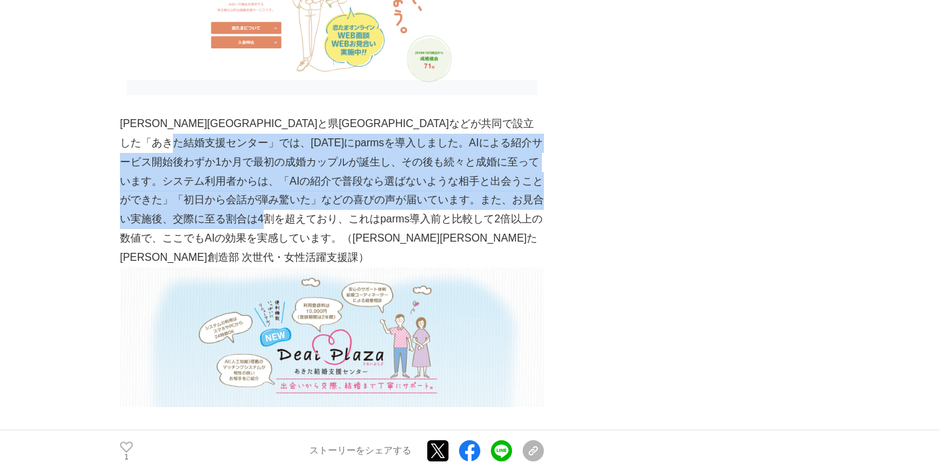
drag, startPoint x: 437, startPoint y: 168, endPoint x: 323, endPoint y: 89, distance: 138.5
click at [324, 115] on p "[PERSON_NAME][GEOGRAPHIC_DATA]と県[GEOGRAPHIC_DATA]などが共同で設立した「あきた結婚支援センター」では、[DAT…" at bounding box center [332, 191] width 424 height 152
click at [323, 115] on p "[PERSON_NAME][GEOGRAPHIC_DATA]と県[GEOGRAPHIC_DATA]などが共同で設立した「あきた結婚支援センター」では、[DAT…" at bounding box center [332, 191] width 424 height 152
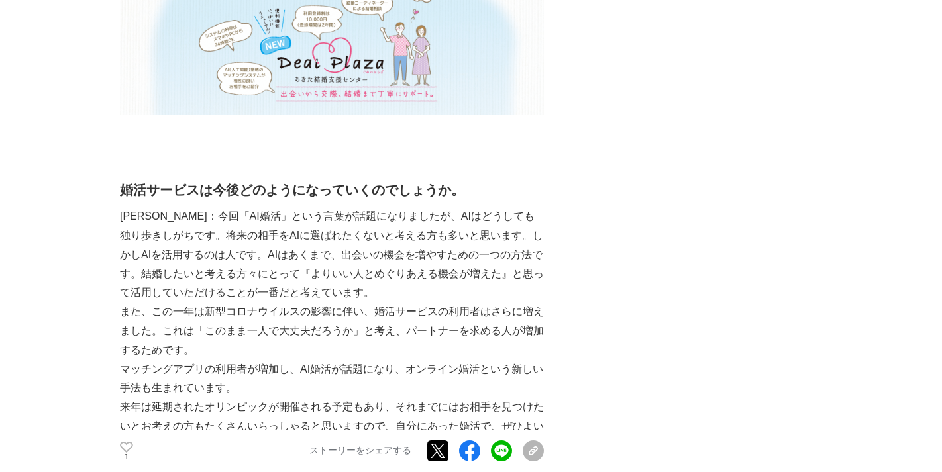
scroll to position [2835, 0]
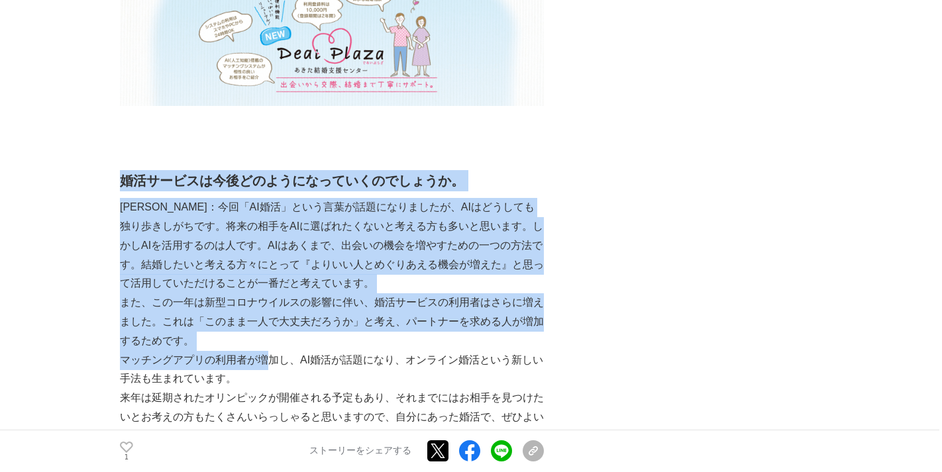
drag, startPoint x: 121, startPoint y: 103, endPoint x: 266, endPoint y: 275, distance: 224.7
click at [263, 293] on p "また、この一年は新型コロナウイルスの影響に伴い、婚活サービスの利用者はさらに増えました。これは「このまま一人で大丈夫だろうか」と考え、パートナーを求める人が増…" at bounding box center [332, 321] width 424 height 57
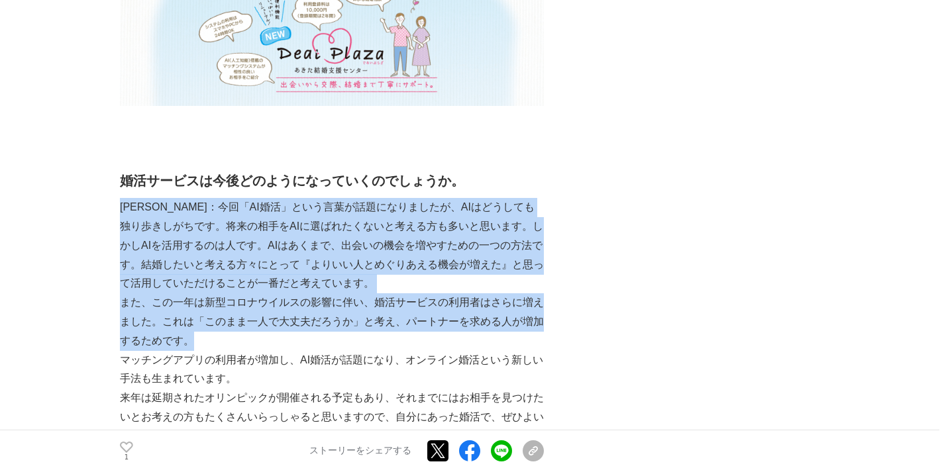
drag, startPoint x: 274, startPoint y: 267, endPoint x: 123, endPoint y: 131, distance: 203.6
click at [123, 198] on p "[PERSON_NAME]：今回「AI婚活」という言葉が話題になりましたが、AIはどうしても独り歩きしがちです。将来の相手をAIに選ばれたくないと考える方も多…" at bounding box center [332, 245] width 424 height 95
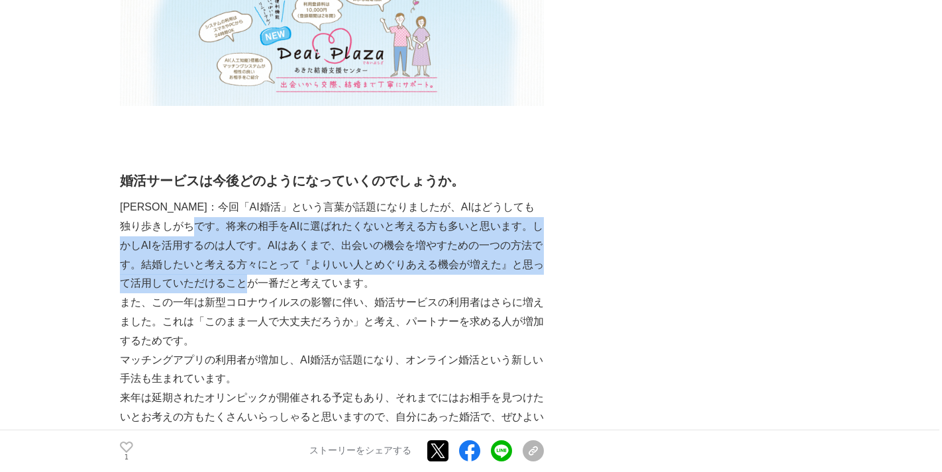
drag, startPoint x: 223, startPoint y: 153, endPoint x: 291, endPoint y: 211, distance: 89.7
click at [291, 211] on p "[PERSON_NAME]：今回「AI婚活」という言葉が話題になりましたが、AIはどうしても独り歩きしがちです。将来の相手をAIに選ばれたくないと考える方も多…" at bounding box center [332, 245] width 424 height 95
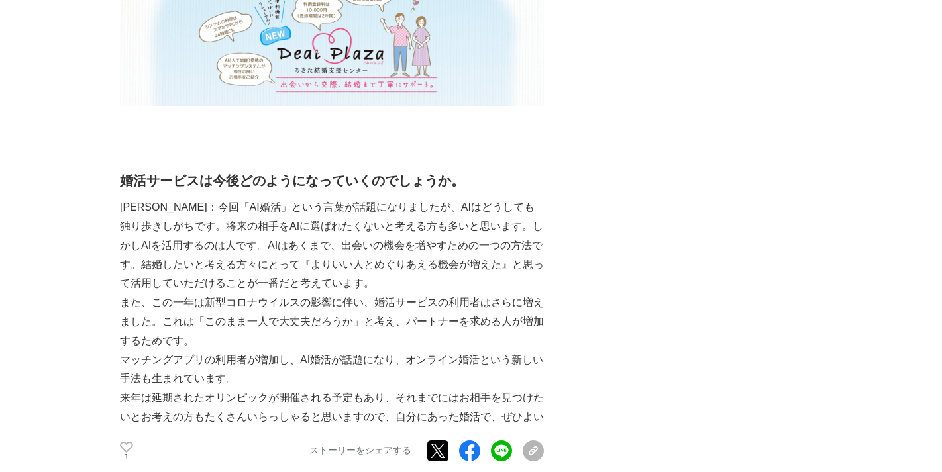
click at [307, 211] on p "[PERSON_NAME]：今回「AI婚活」という言葉が話題になりましたが、AIはどうしても独り歩きしがちです。将来の相手をAIに選ばれたくないと考える方も多…" at bounding box center [332, 245] width 424 height 95
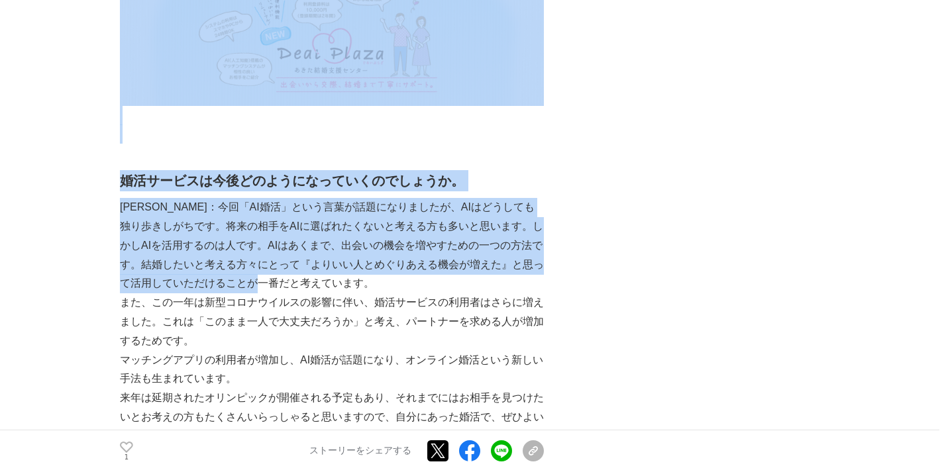
drag, startPoint x: 324, startPoint y: 213, endPoint x: 116, endPoint y: 139, distance: 220.8
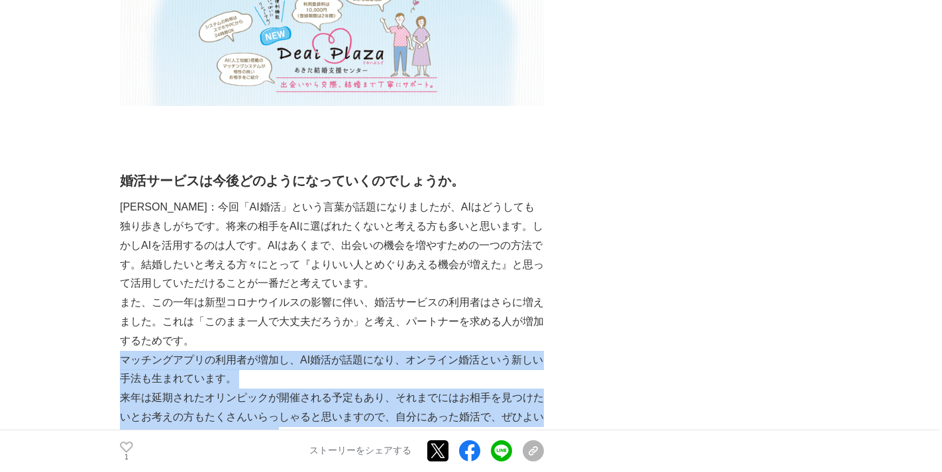
drag, startPoint x: 289, startPoint y: 366, endPoint x: 251, endPoint y: 262, distance: 110.9
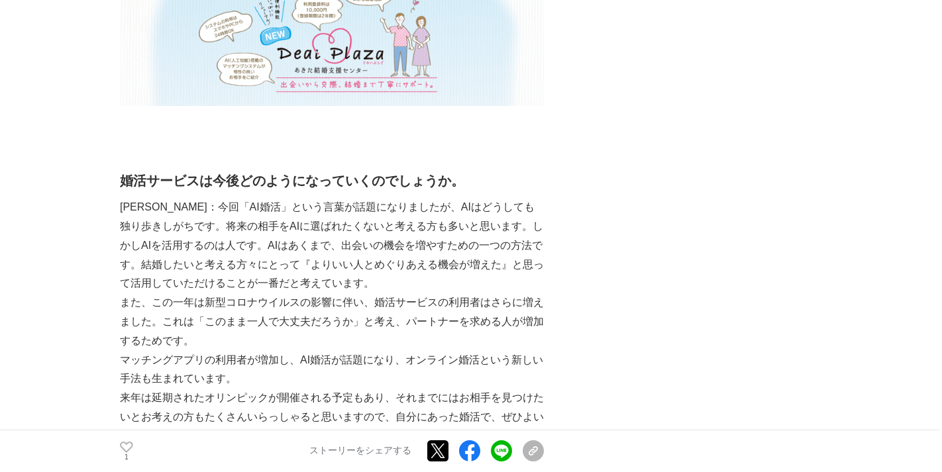
click at [310, 446] on p at bounding box center [332, 455] width 424 height 19
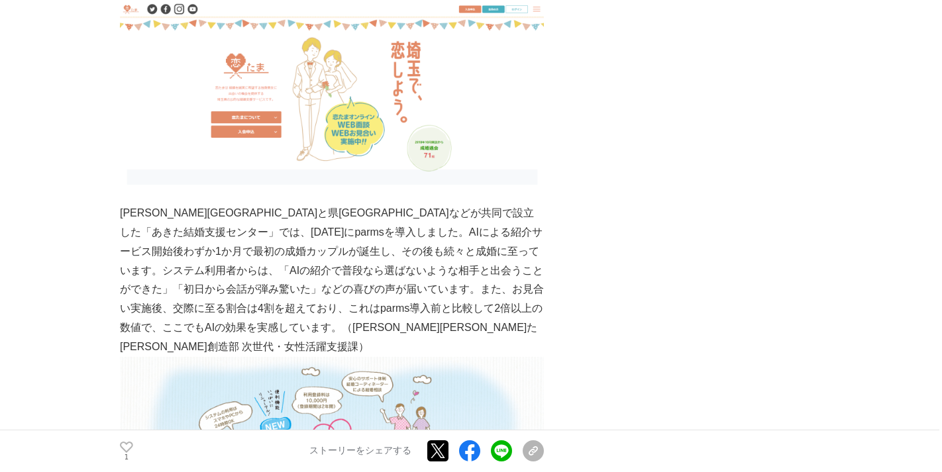
scroll to position [2423, 0]
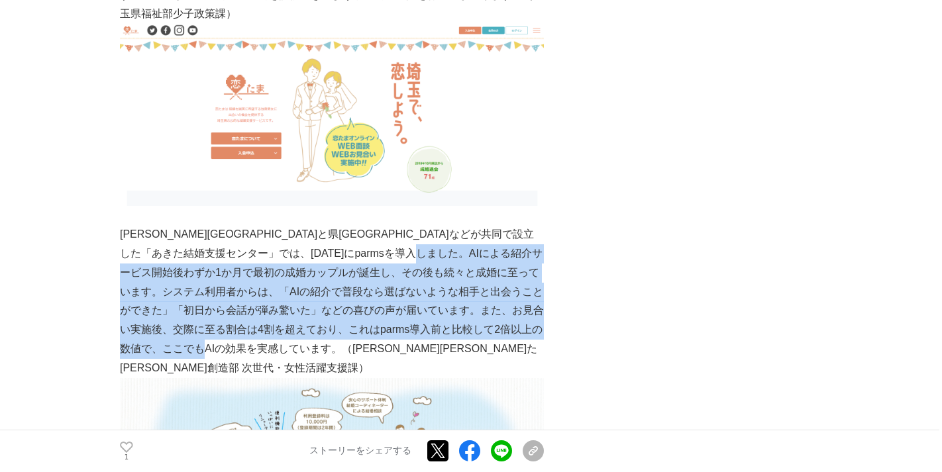
drag, startPoint x: 194, startPoint y: 216, endPoint x: 395, endPoint y: 290, distance: 214.0
click at [395, 290] on p "[PERSON_NAME][GEOGRAPHIC_DATA]と県[GEOGRAPHIC_DATA]などが共同で設立した「あきた結婚支援センター」では、[DAT…" at bounding box center [332, 301] width 424 height 152
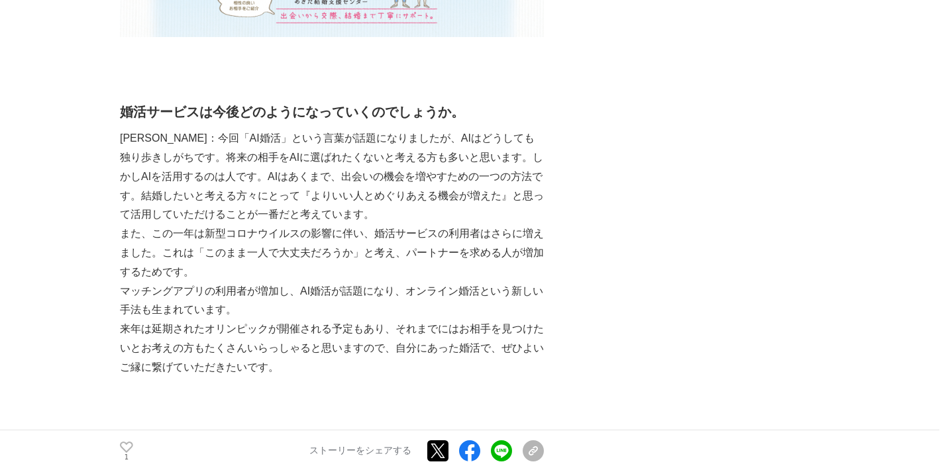
scroll to position [2904, 0]
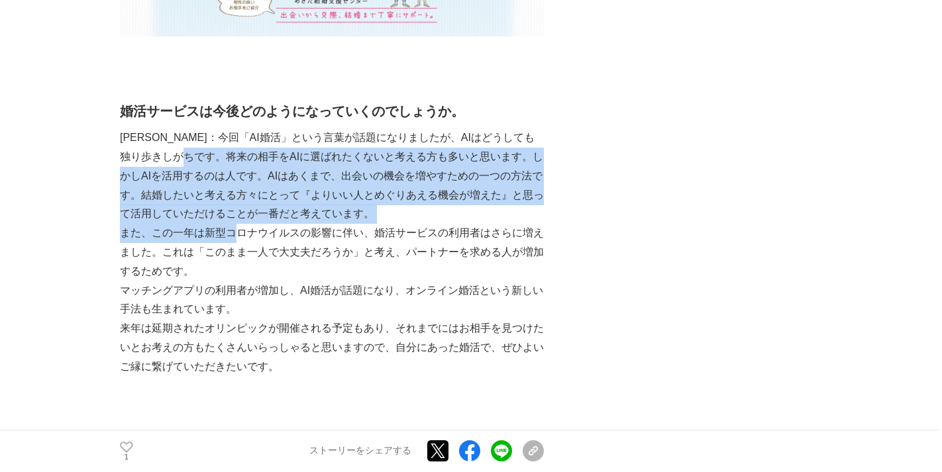
drag, startPoint x: 219, startPoint y: 89, endPoint x: 242, endPoint y: 150, distance: 64.6
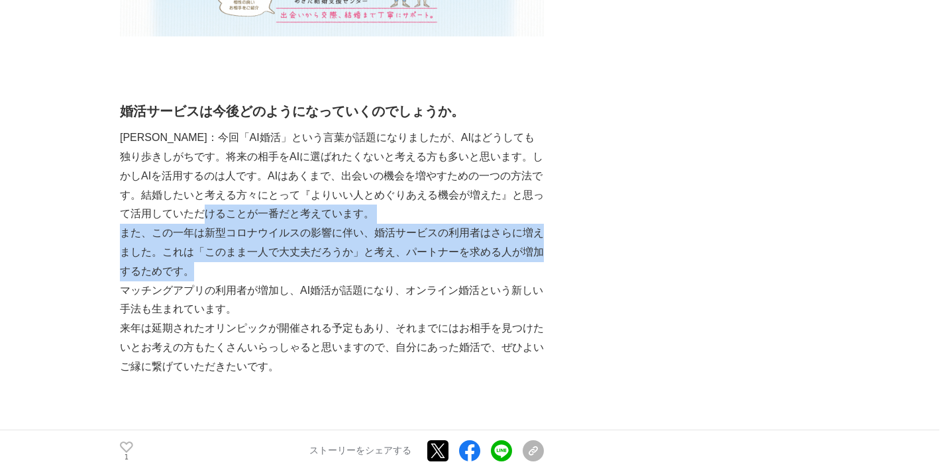
drag, startPoint x: 268, startPoint y: 195, endPoint x: 249, endPoint y: 142, distance: 56.1
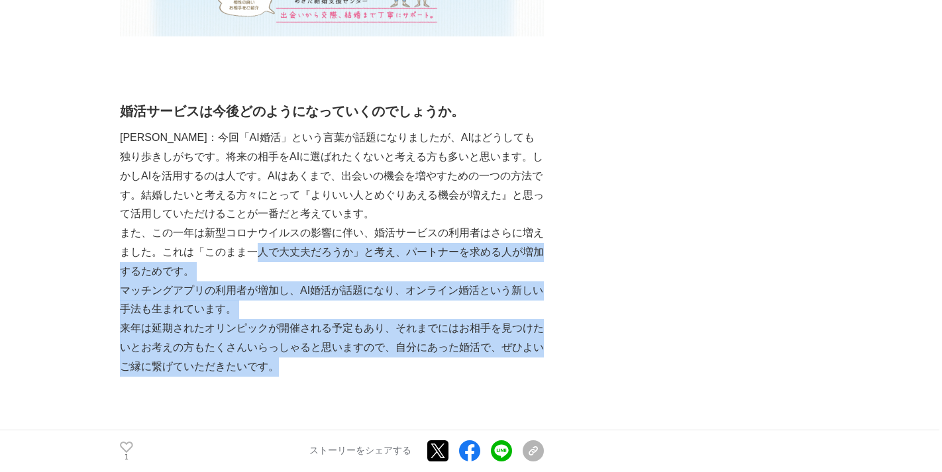
drag, startPoint x: 308, startPoint y: 293, endPoint x: 252, endPoint y: 125, distance: 178.1
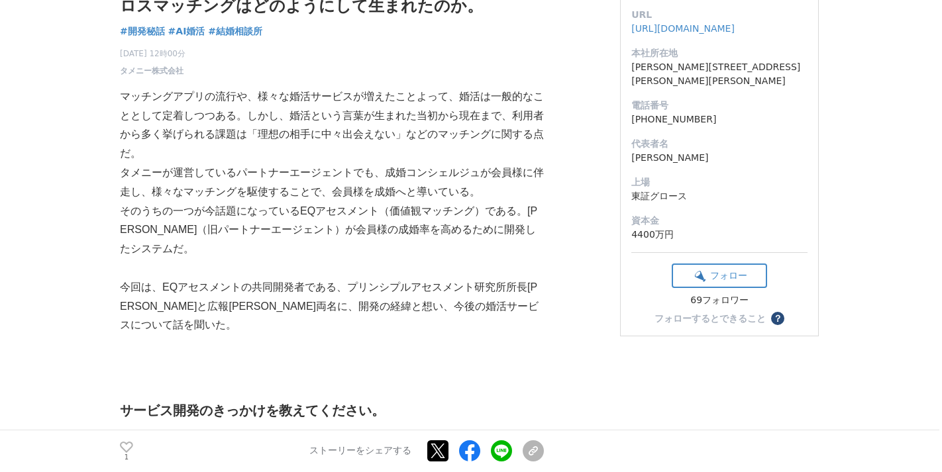
scroll to position [0, 0]
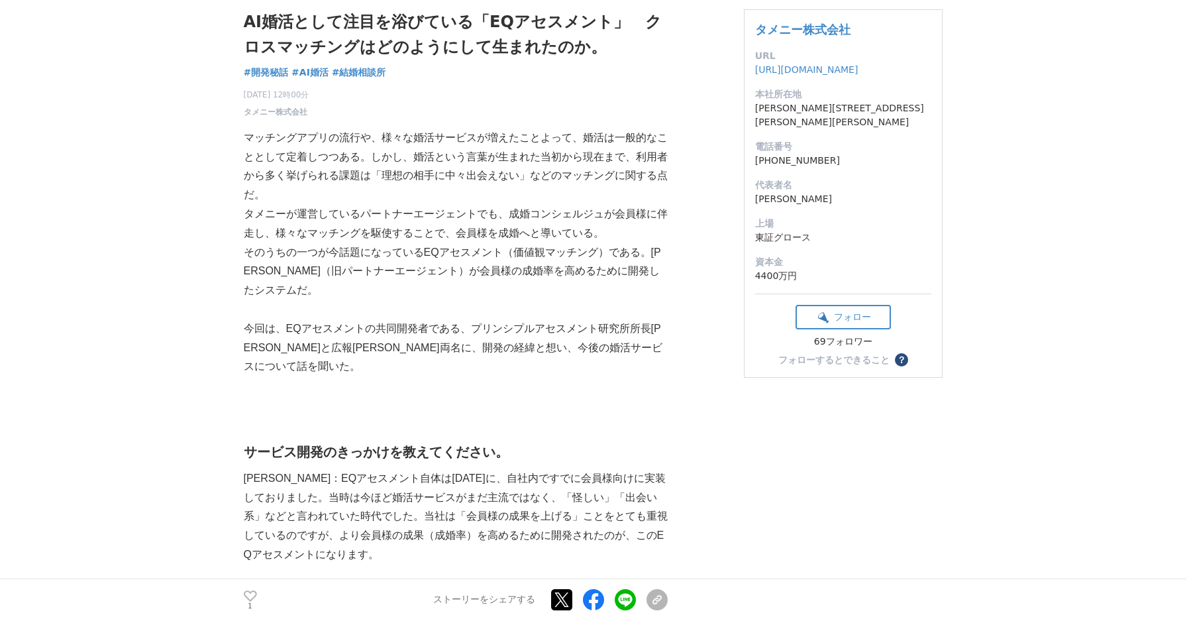
scroll to position [97, 0]
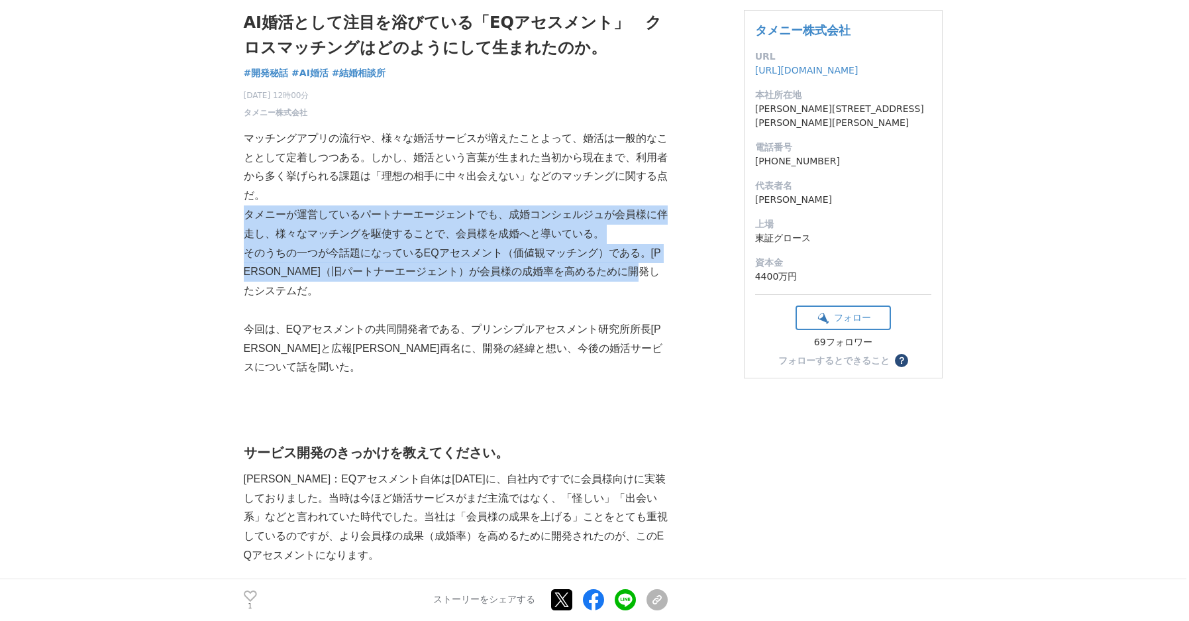
drag, startPoint x: 444, startPoint y: 197, endPoint x: 442, endPoint y: 293, distance: 96.7
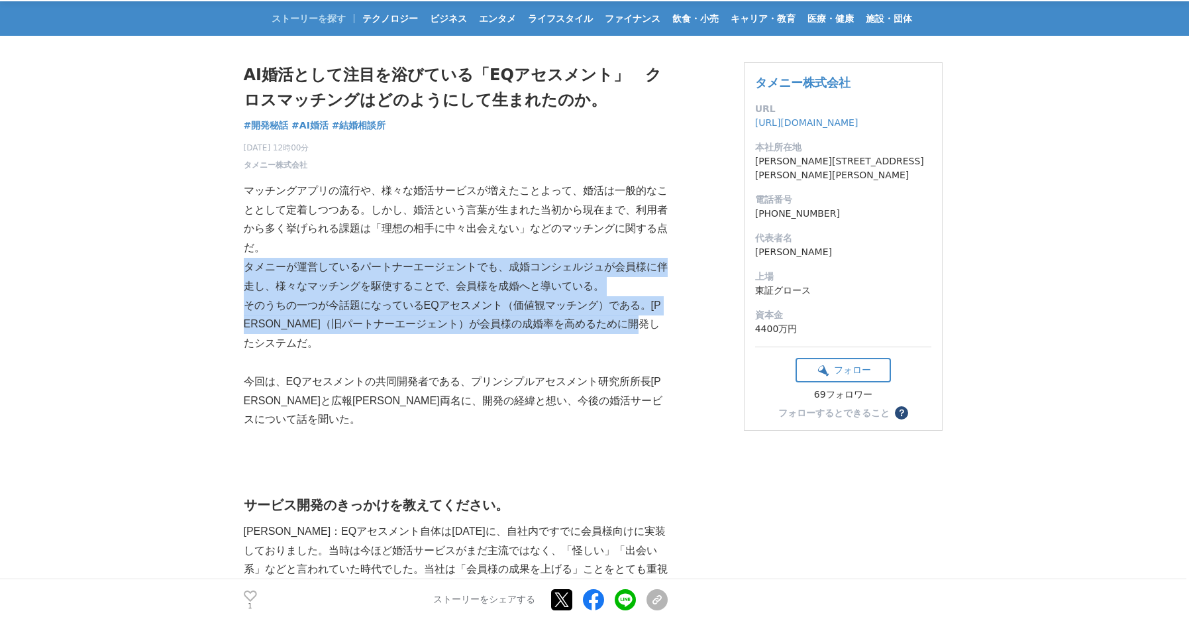
scroll to position [44, 0]
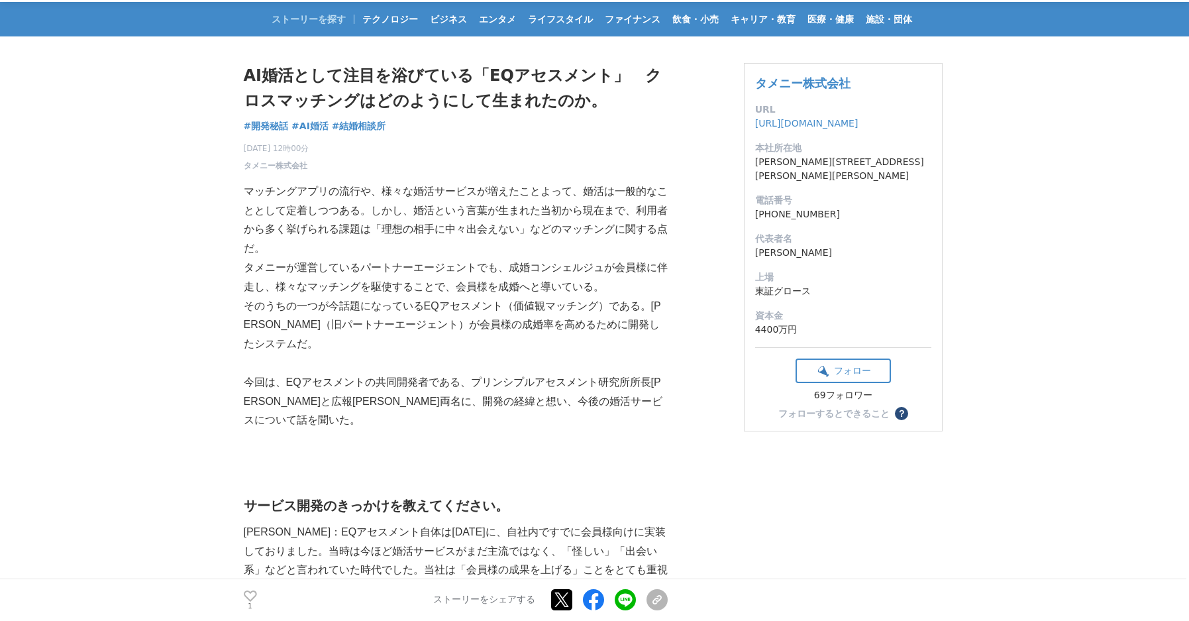
click at [511, 279] on p "タメニーが運営しているパートナーエージェントでも、成婚コンシェルジュが会員様に伴走し、様々なマッチングを駆使することで、会員様を成婚へと導いている。" at bounding box center [456, 277] width 424 height 38
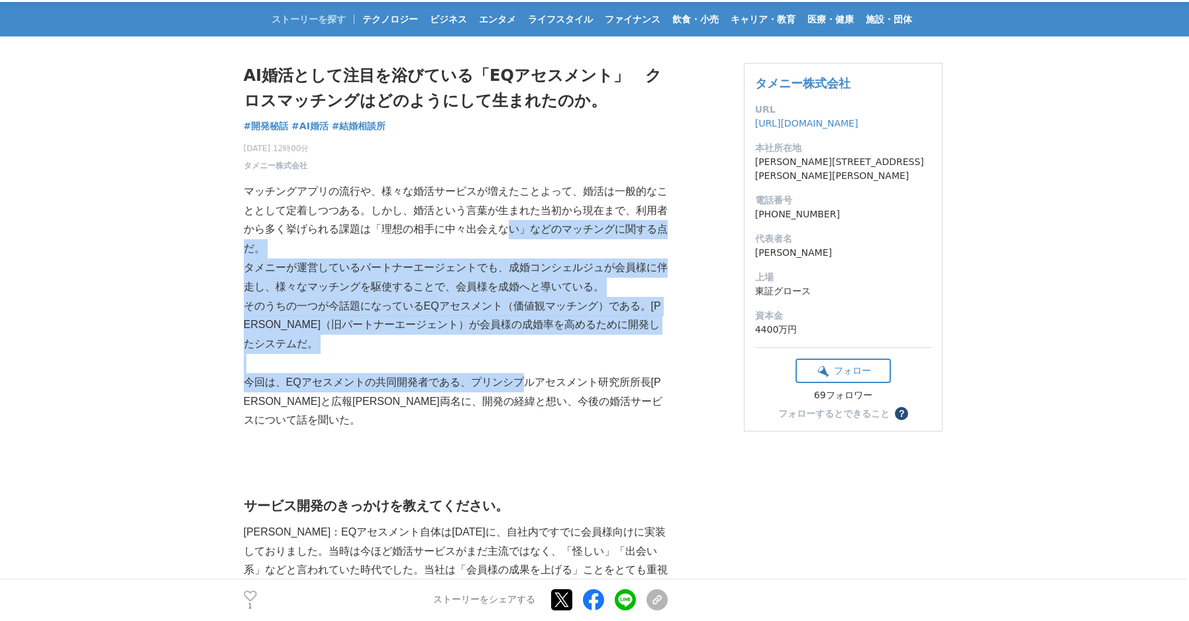
drag, startPoint x: 510, startPoint y: 226, endPoint x: 527, endPoint y: 395, distance: 169.7
click at [527, 395] on p "今回は、EQアセスメントの共同開発者である、プリンシプルアセスメント研究所所長[PERSON_NAME]と広報[PERSON_NAME]両名に、開発の経緯と想…" at bounding box center [456, 401] width 424 height 57
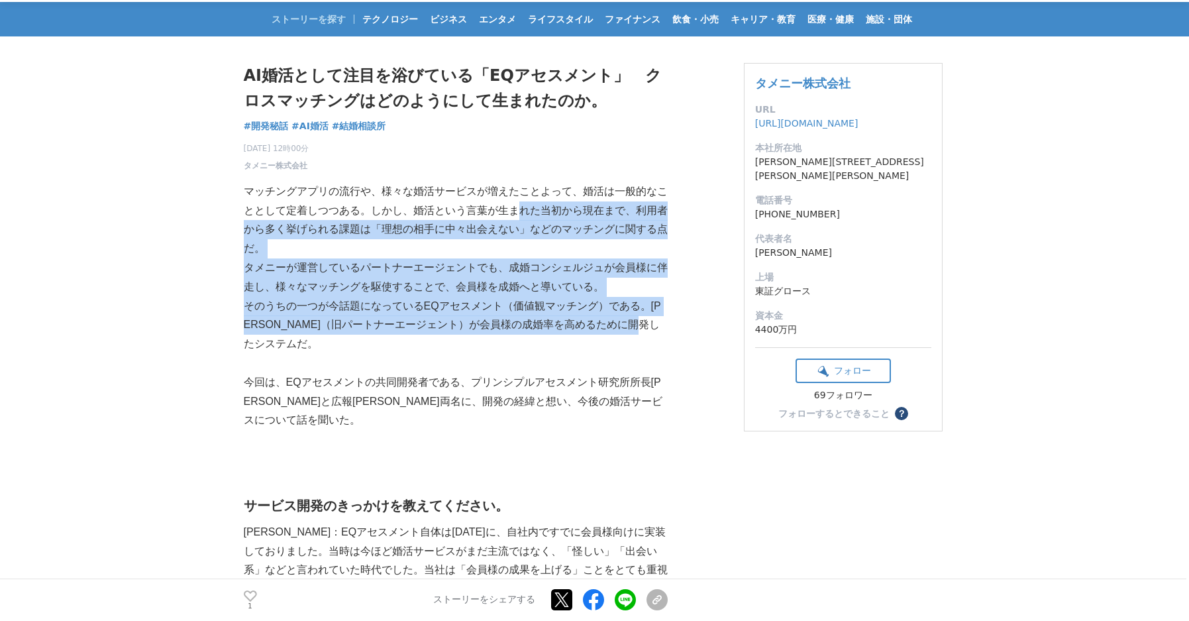
drag, startPoint x: 519, startPoint y: 215, endPoint x: 543, endPoint y: 347, distance: 134.0
click at [543, 347] on p "そのうちの一つが今話題になっているEQアセスメント（価値観マッチング）である。[PERSON_NAME]（旧パートナーエージェント）が会員様の成婚率を高めるた…" at bounding box center [456, 325] width 424 height 57
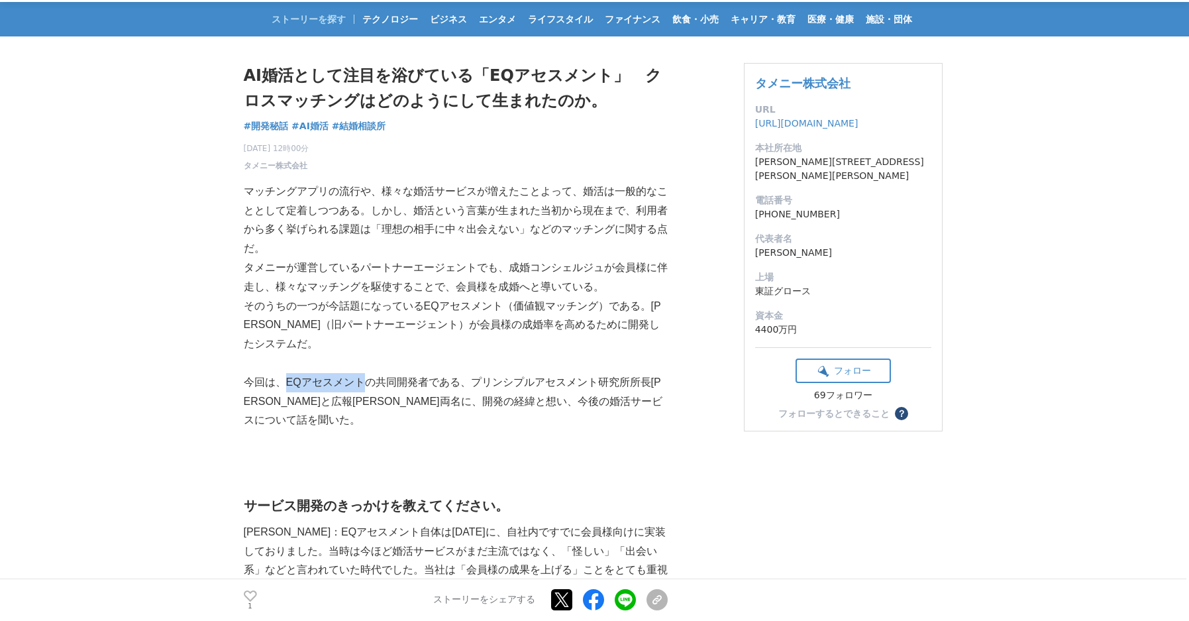
drag, startPoint x: 363, startPoint y: 380, endPoint x: 282, endPoint y: 380, distance: 80.8
click at [282, 380] on p "今回は、EQアセスメントの共同開発者である、プリンシプルアセスメント研究所所長[PERSON_NAME]と広報[PERSON_NAME]両名に、開発の経緯と想…" at bounding box center [456, 401] width 424 height 57
copy p "EQアセスメント"
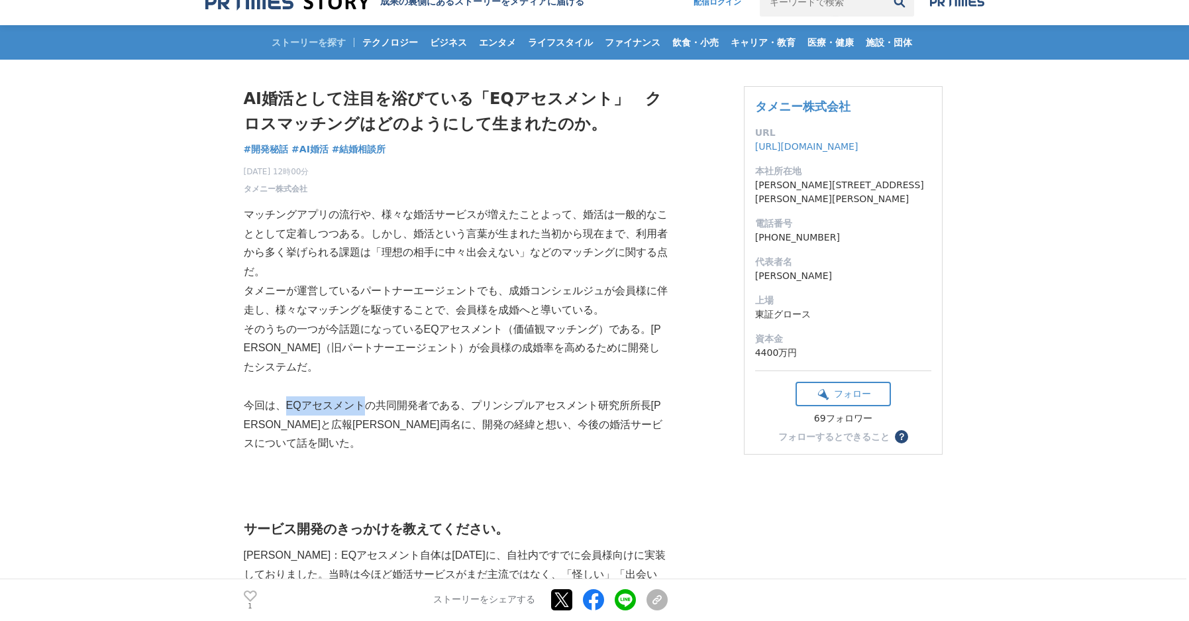
scroll to position [20, 0]
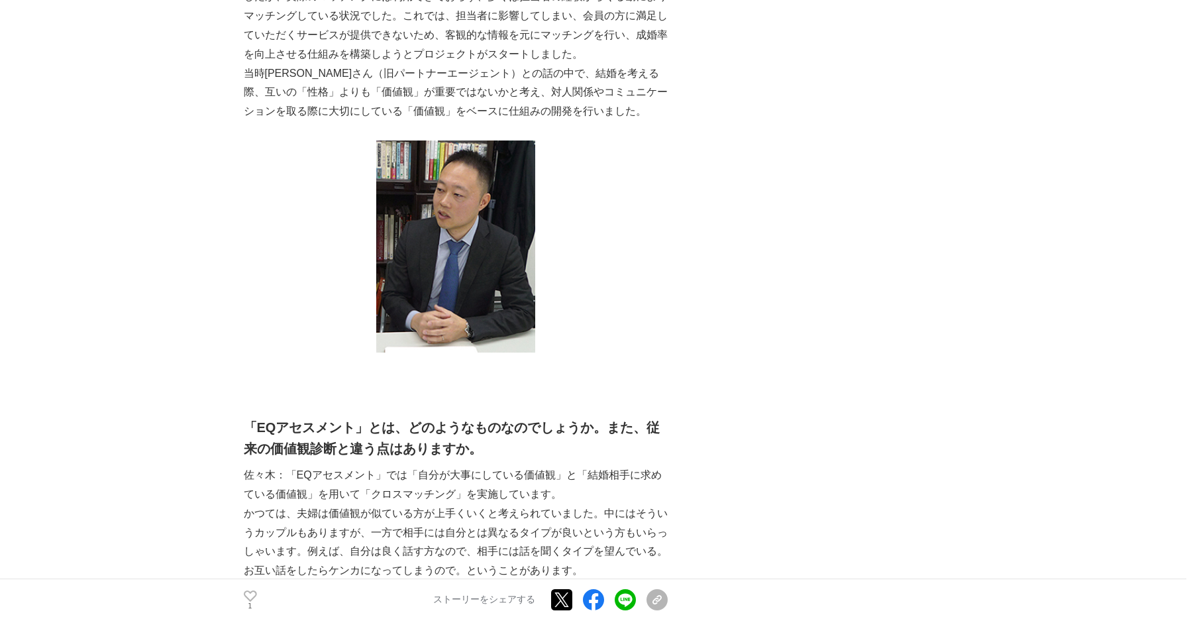
scroll to position [350, 0]
